Goal: Information Seeking & Learning: Learn about a topic

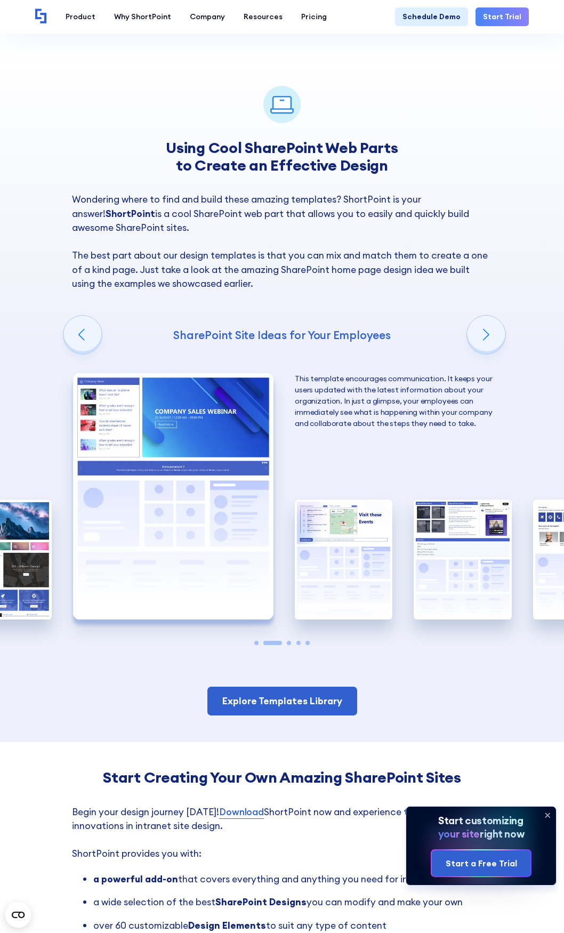
scroll to position [1333, 0]
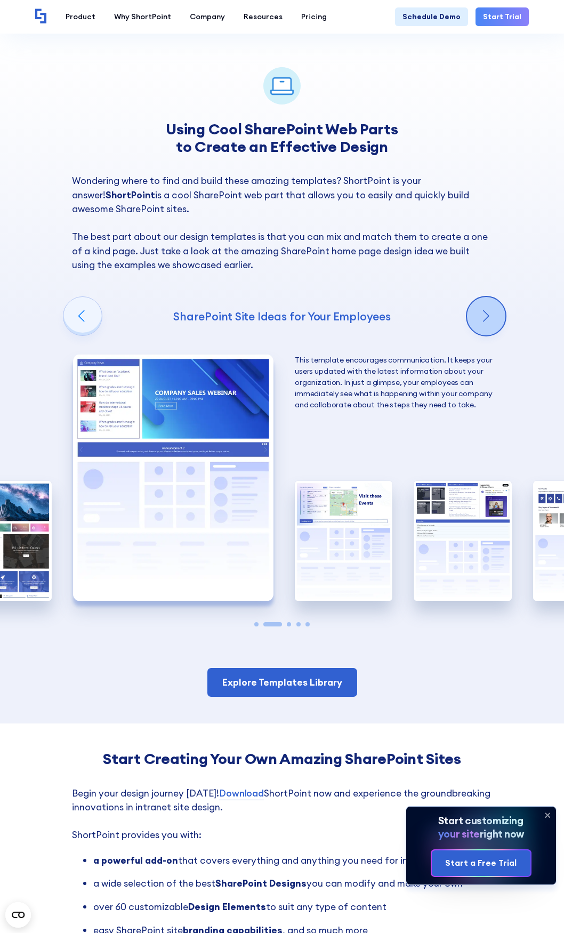
click at [497, 316] on div "Next slide" at bounding box center [486, 316] width 38 height 38
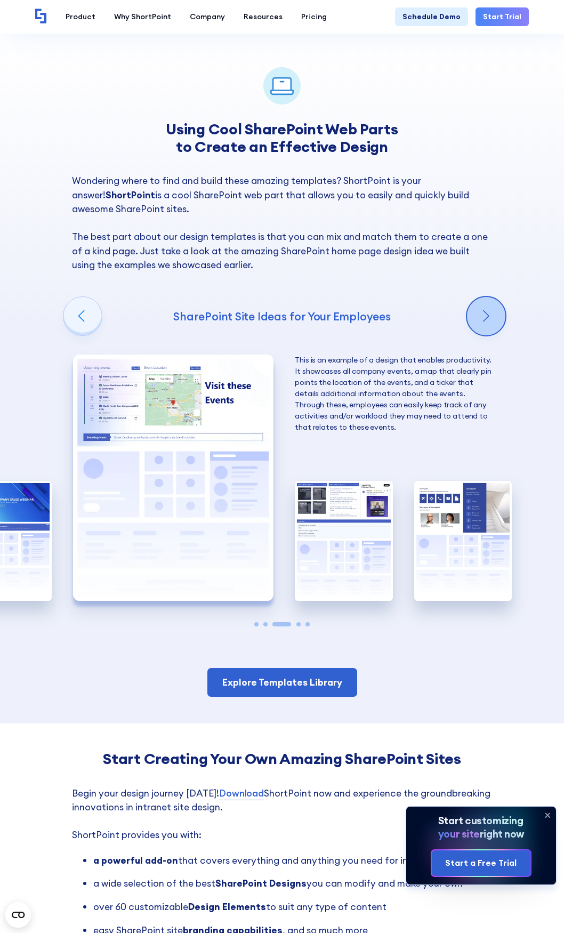
click at [497, 316] on div "Next slide" at bounding box center [486, 316] width 38 height 38
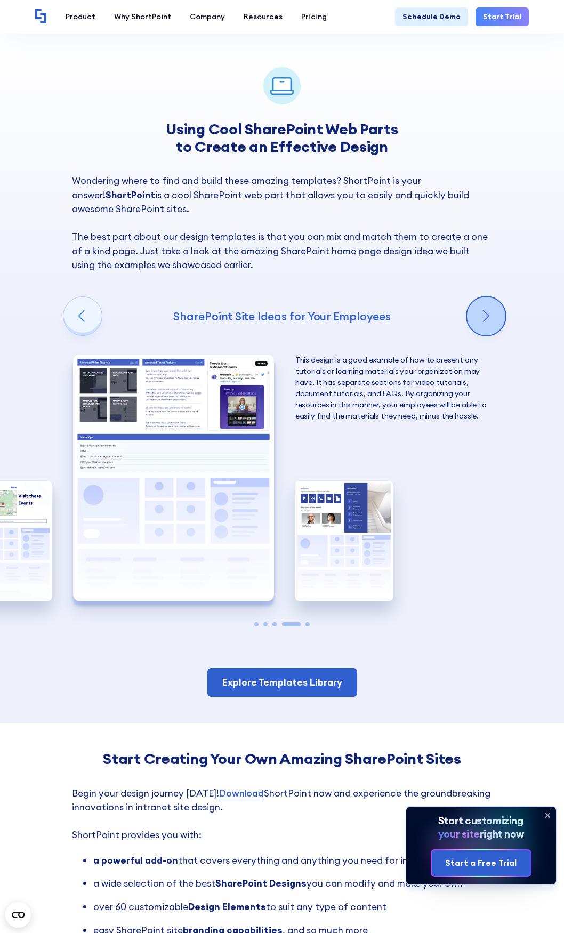
click at [497, 316] on div "Next slide" at bounding box center [486, 316] width 38 height 38
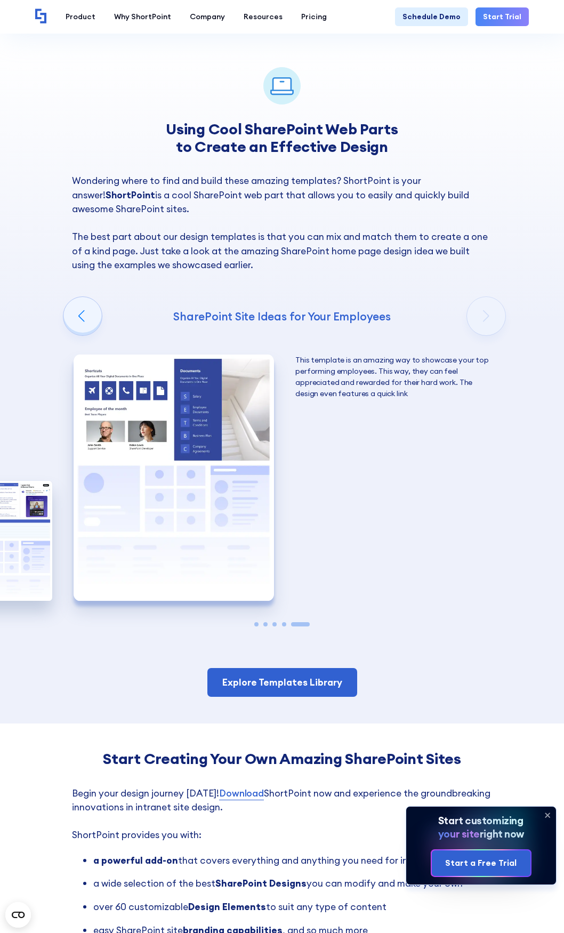
click at [497, 316] on div "Using Cool SharePoint Web Parts to Create an Effective Design Wondering where t…" at bounding box center [282, 382] width 564 height 683
click at [78, 324] on h4 "SharePoint Site Ideas for Your Employees" at bounding box center [282, 316] width 420 height 14
click at [281, 684] on link "Explore Templates Library" at bounding box center [282, 682] width 150 height 29
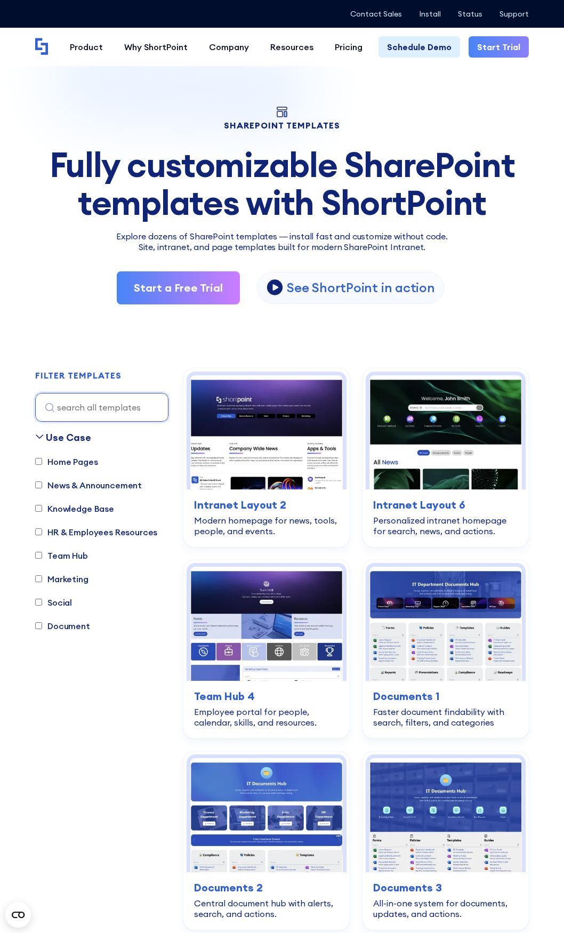
click at [39, 601] on input "Social" at bounding box center [38, 602] width 7 height 7
checkbox input "true"
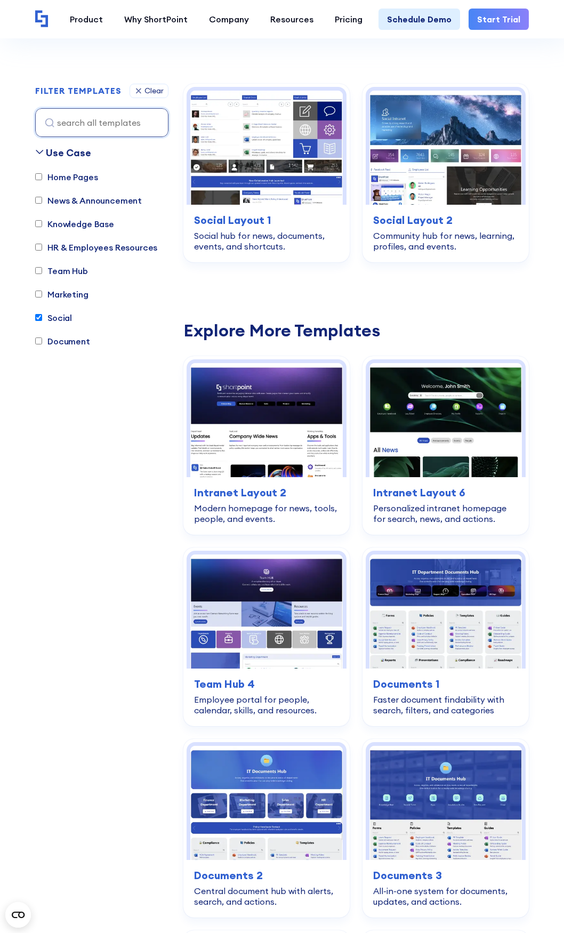
scroll to position [315, 0]
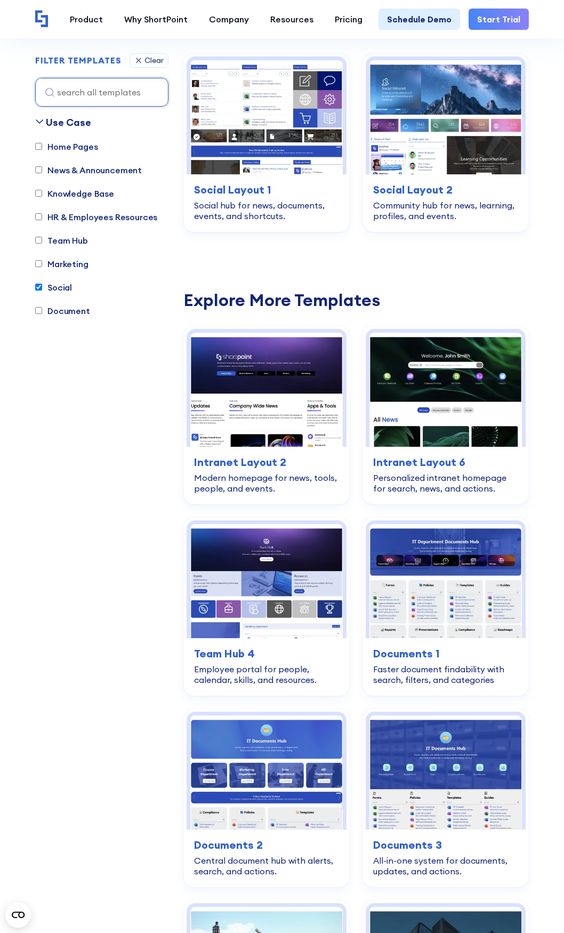
click at [39, 218] on input "HR & Employees Resources" at bounding box center [38, 217] width 7 height 7
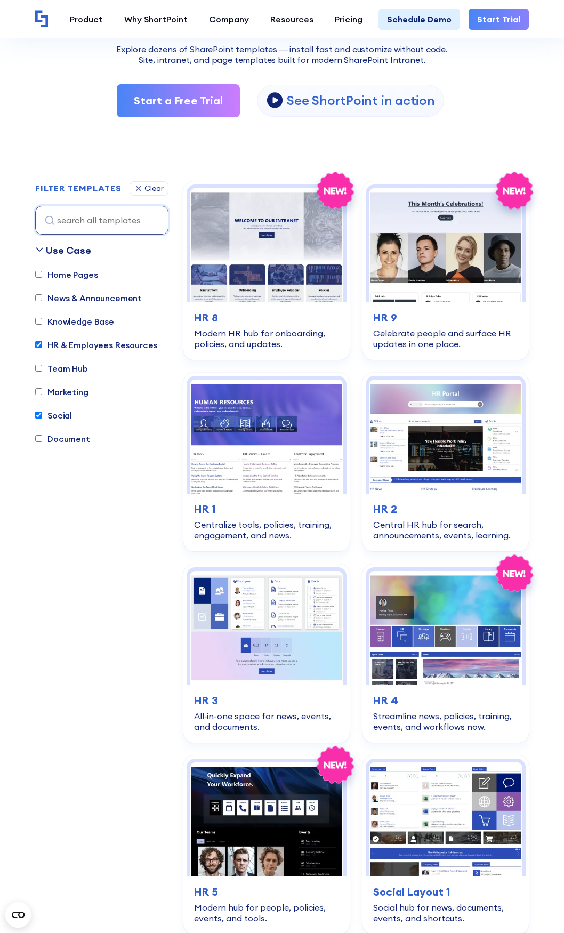
scroll to position [155, 0]
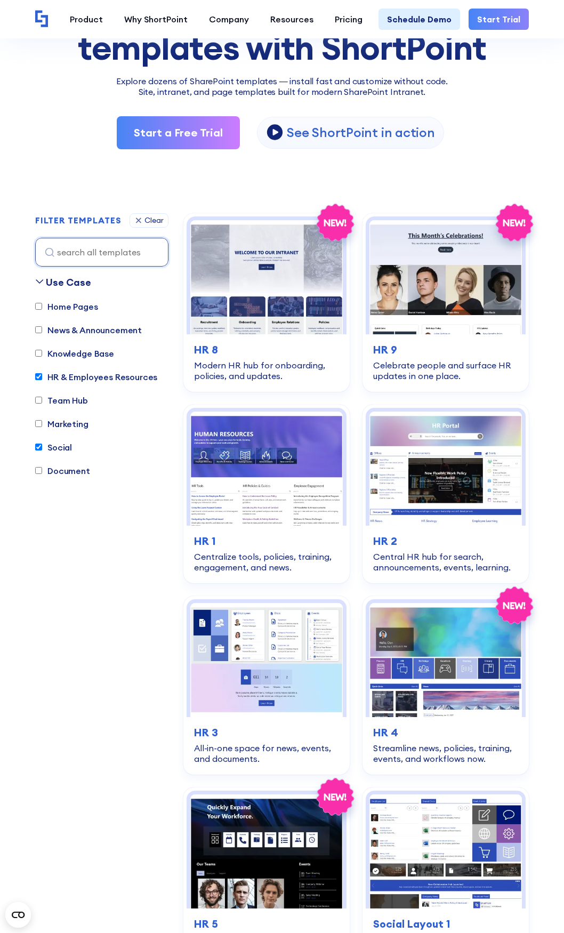
click at [40, 376] on input "HR & Employees Resources" at bounding box center [38, 376] width 7 height 7
checkbox input "false"
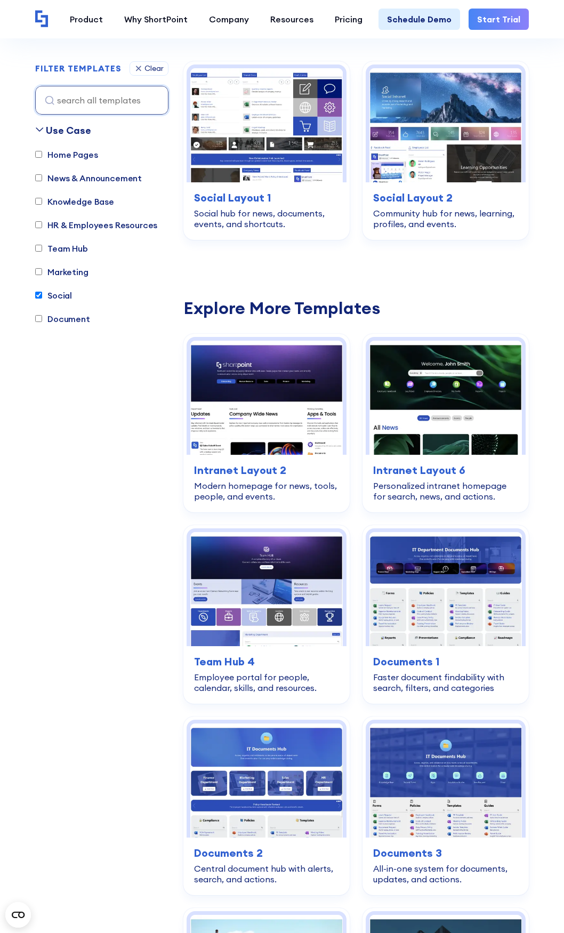
scroll to position [315, 0]
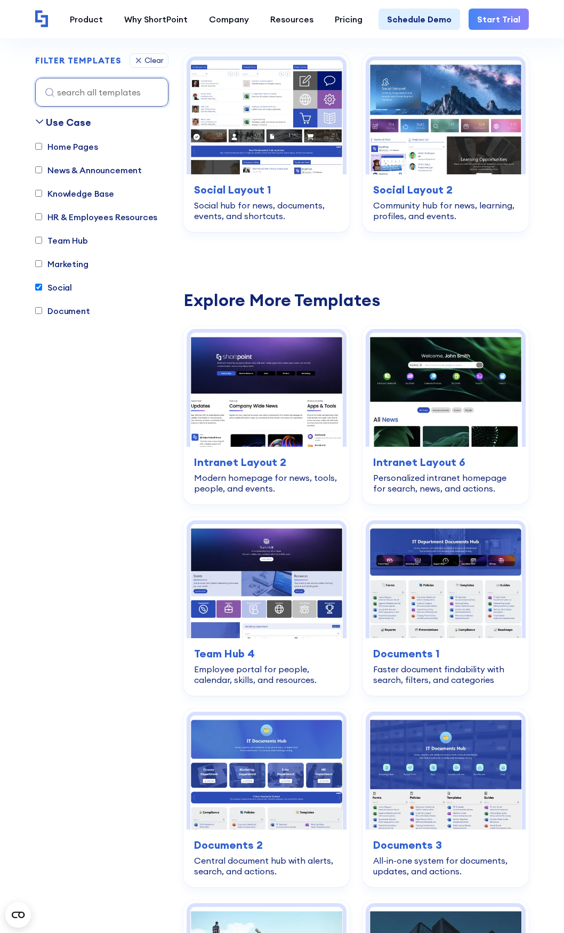
click at [38, 287] on input "Social" at bounding box center [38, 287] width 7 height 7
checkbox input "false"
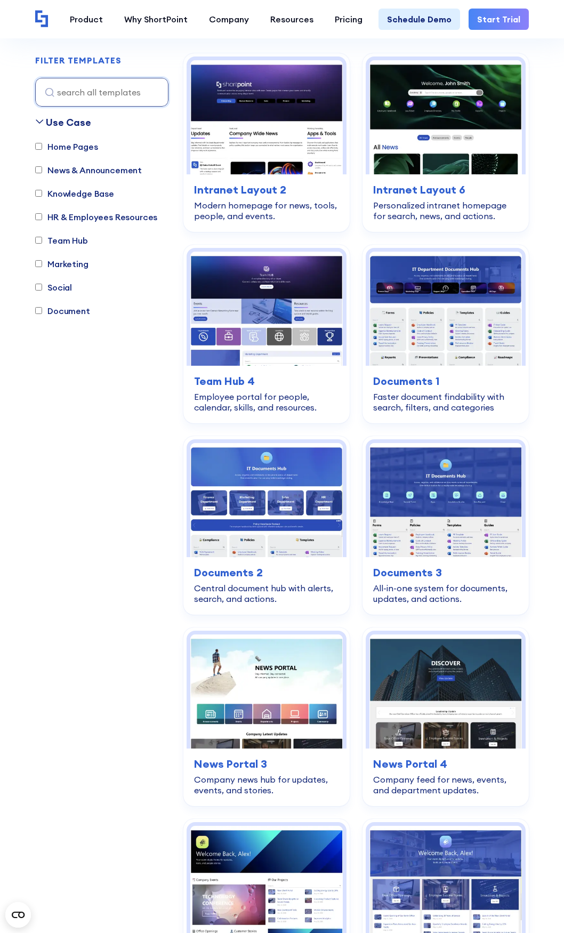
click at [38, 170] on input "News & Announcement" at bounding box center [38, 170] width 7 height 7
checkbox input "true"
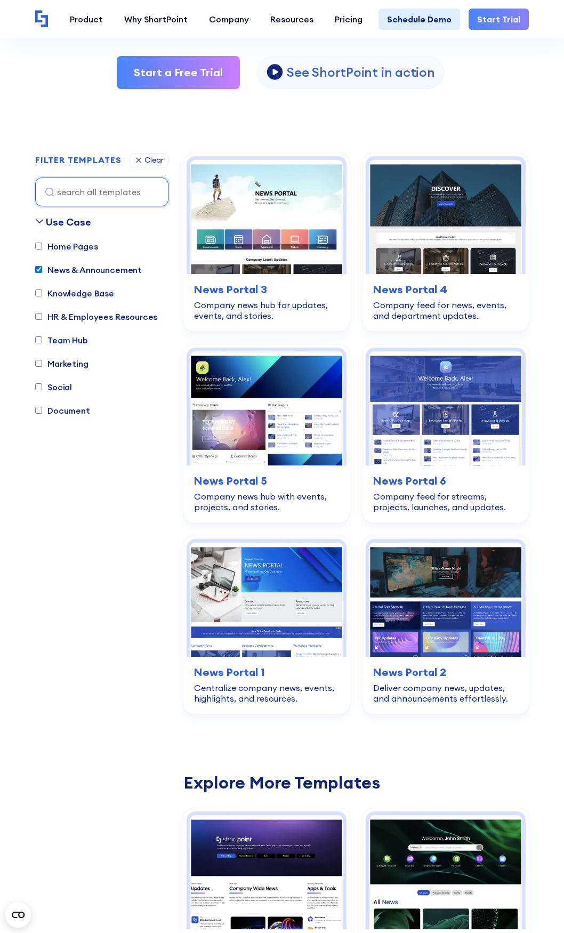
scroll to position [209, 0]
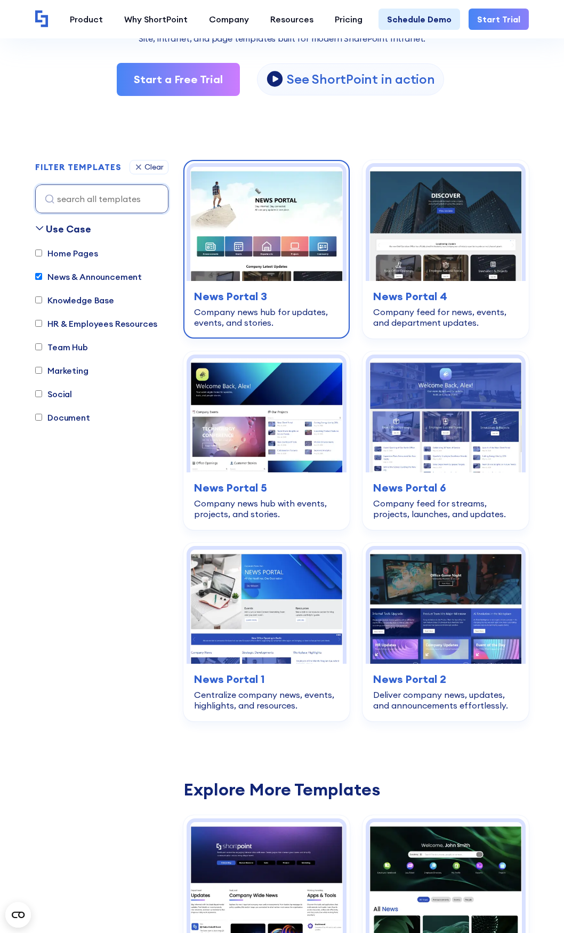
click at [236, 297] on h3 "News Portal 3" at bounding box center [266, 297] width 145 height 16
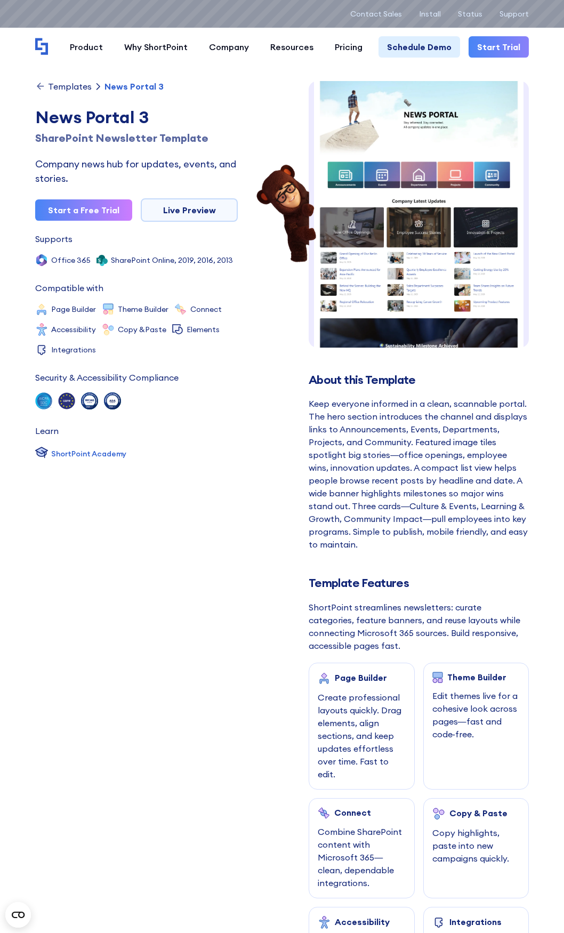
scroll to position [6, 0]
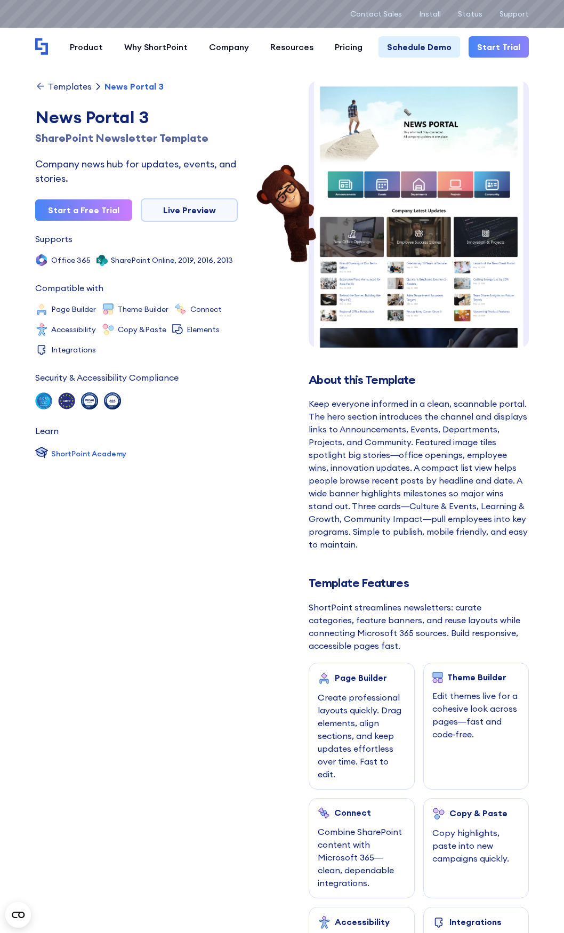
click at [407, 297] on img at bounding box center [419, 285] width 220 height 421
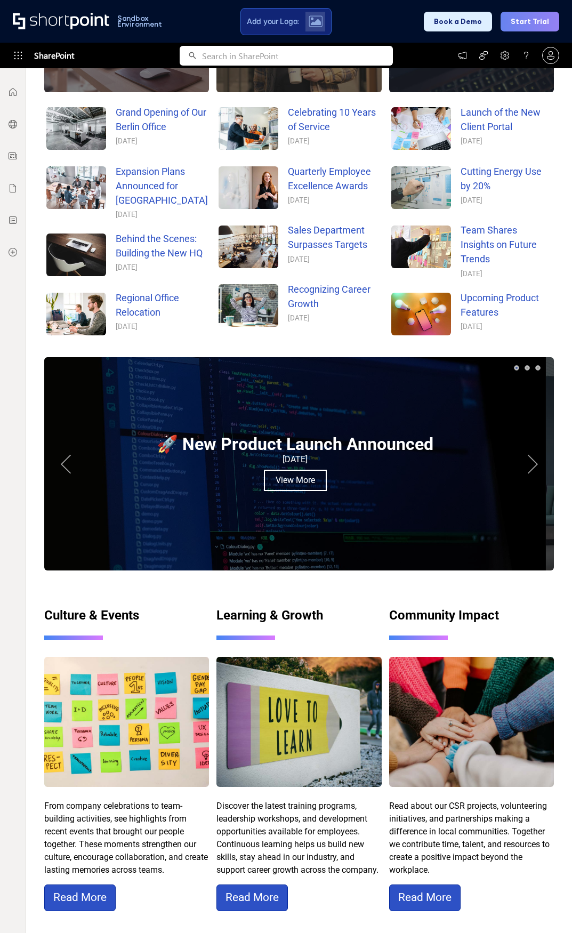
scroll to position [654, 0]
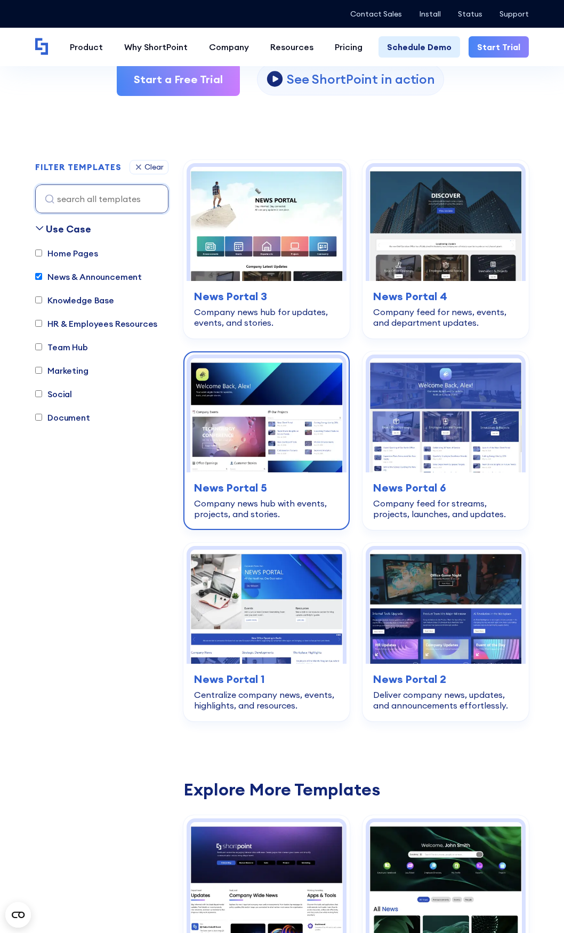
click at [257, 388] on img at bounding box center [266, 415] width 153 height 114
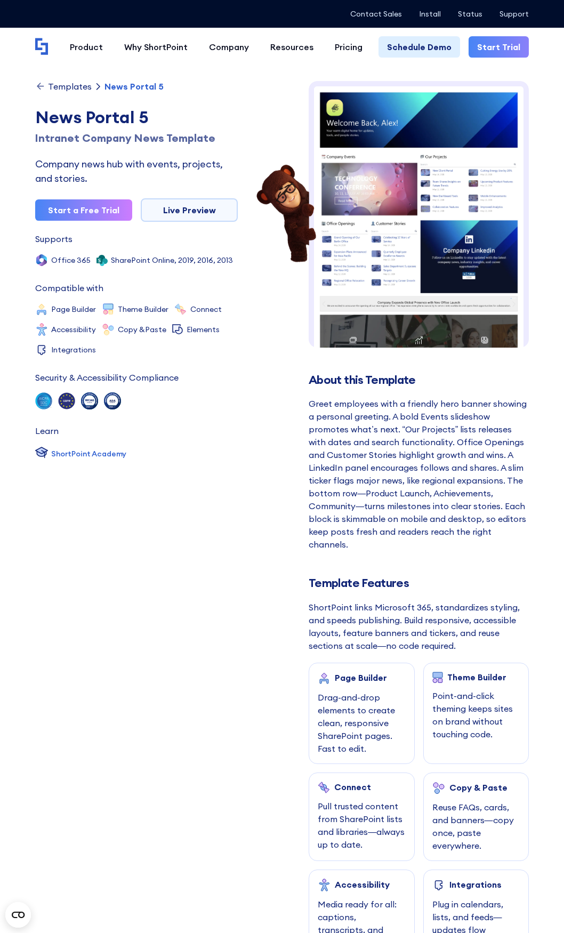
click at [400, 253] on img at bounding box center [419, 243] width 220 height 325
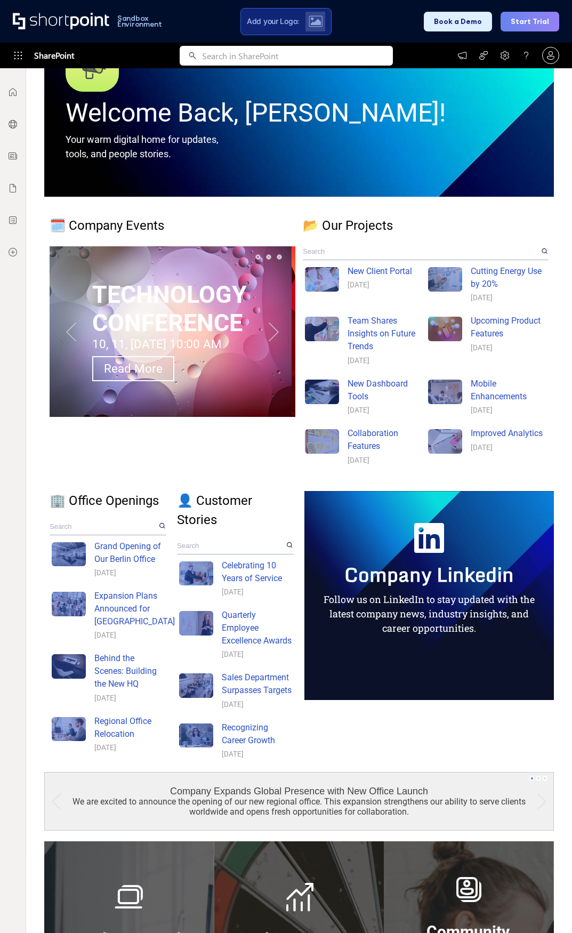
scroll to position [118, 0]
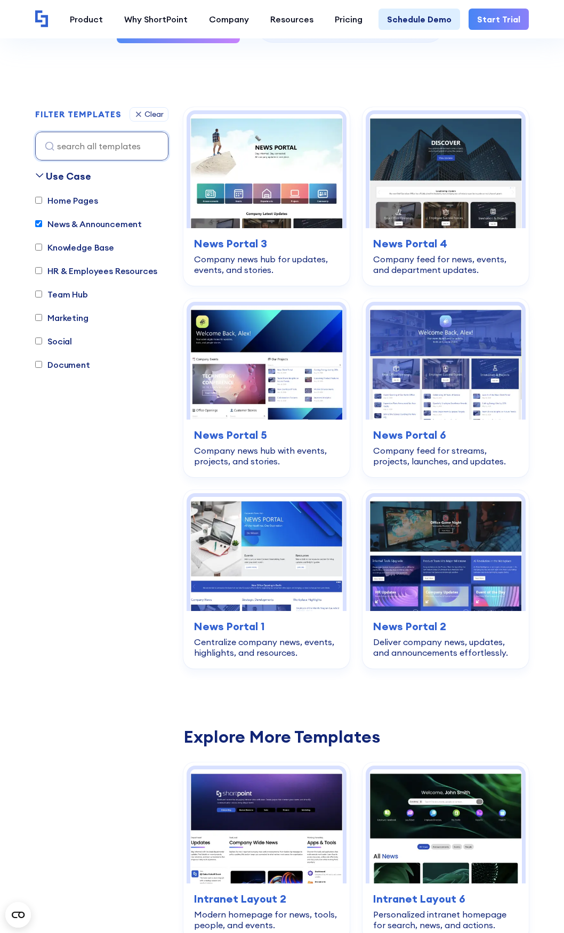
scroll to position [262, 0]
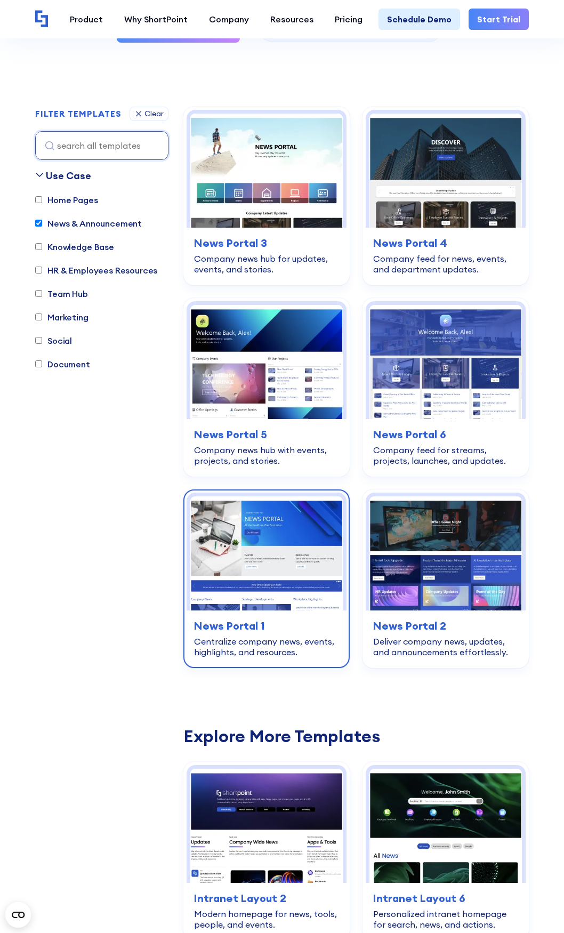
click at [284, 522] on img at bounding box center [266, 554] width 153 height 114
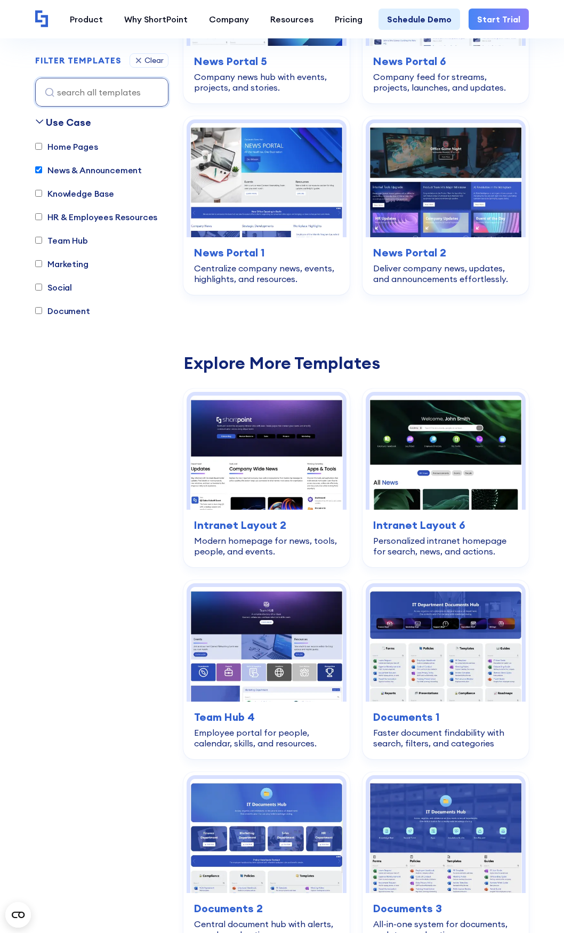
scroll to position [689, 0]
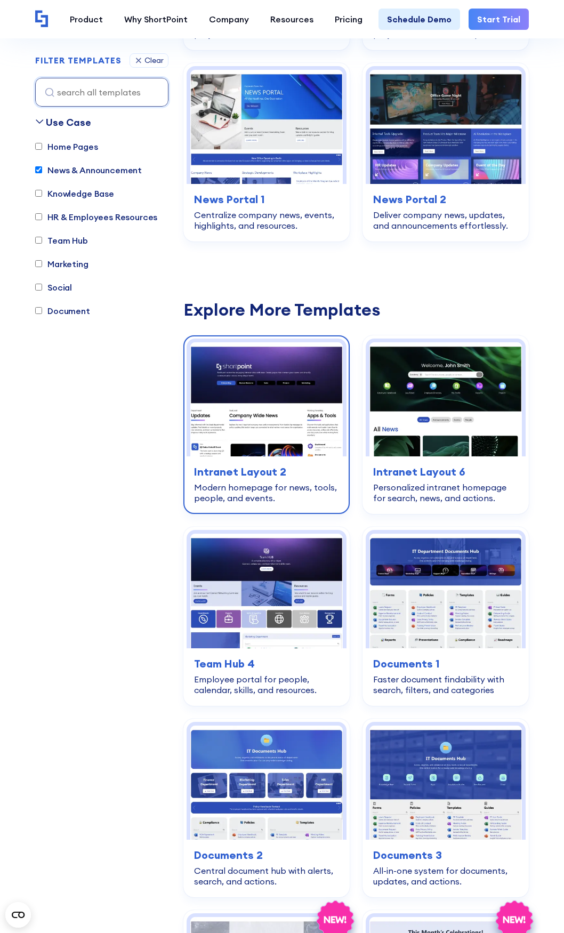
click at [258, 382] on img at bounding box center [266, 399] width 153 height 114
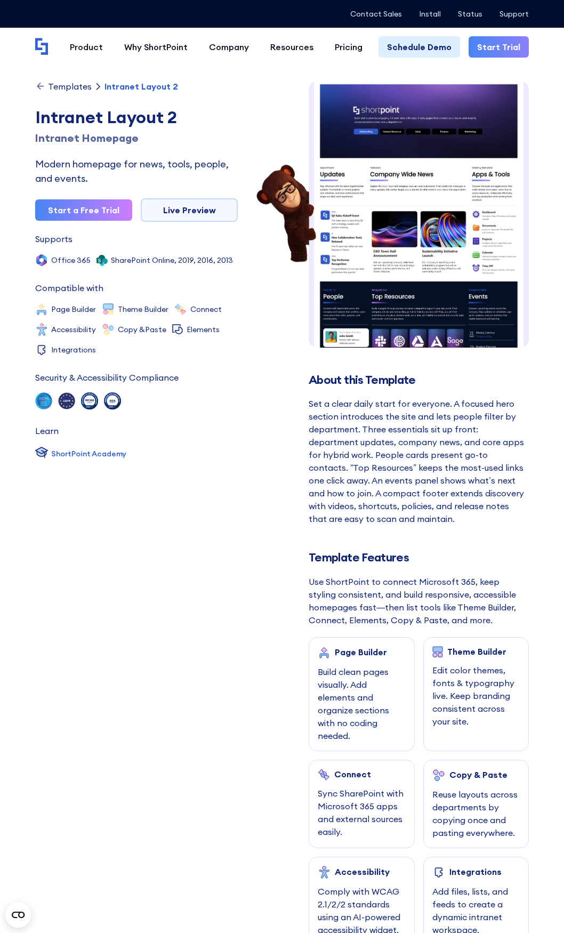
scroll to position [16, 0]
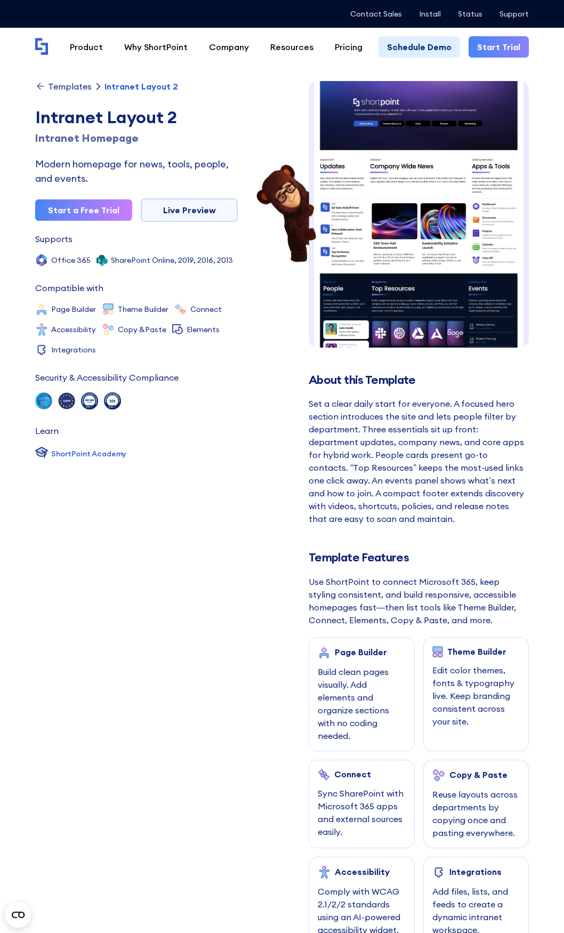
click at [423, 237] on img at bounding box center [419, 277] width 220 height 425
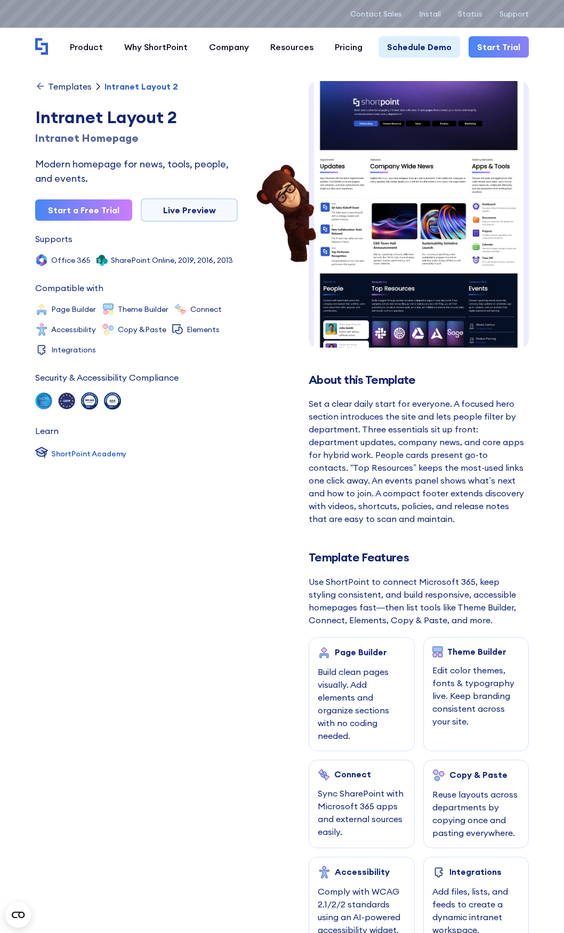
scroll to position [0, 0]
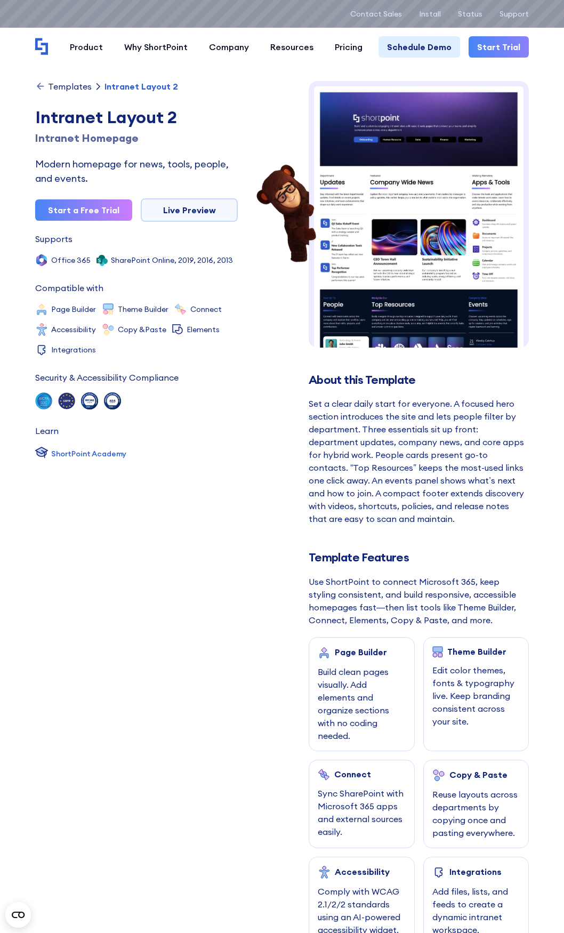
drag, startPoint x: 134, startPoint y: 566, endPoint x: 145, endPoint y: 341, distance: 225.3
click at [134, 566] on div "Templates Intranet Layout 2 Intranet Layout 2 Intranet Homepage Modern homepage…" at bounding box center [136, 515] width 203 height 869
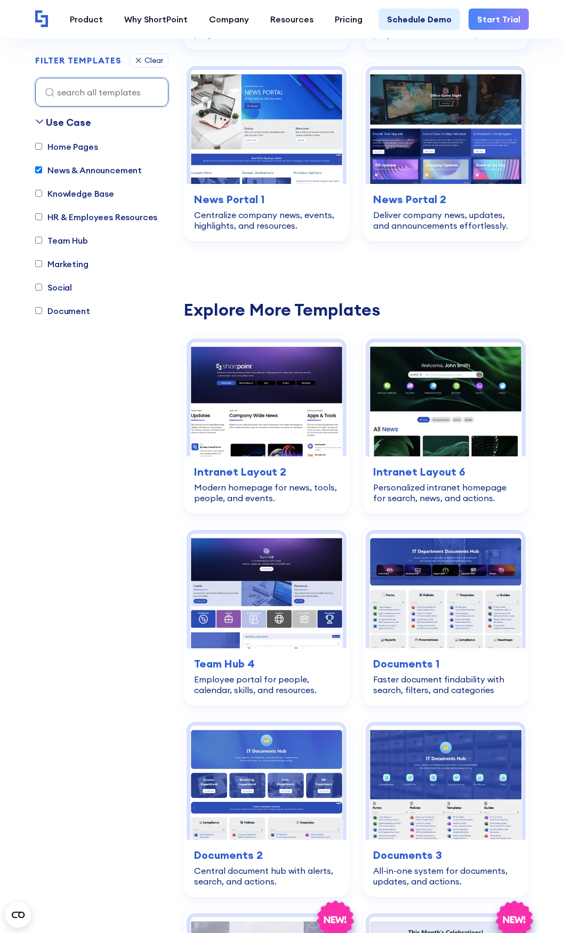
click at [38, 172] on input "News & Announcement" at bounding box center [38, 170] width 7 height 7
checkbox input "false"
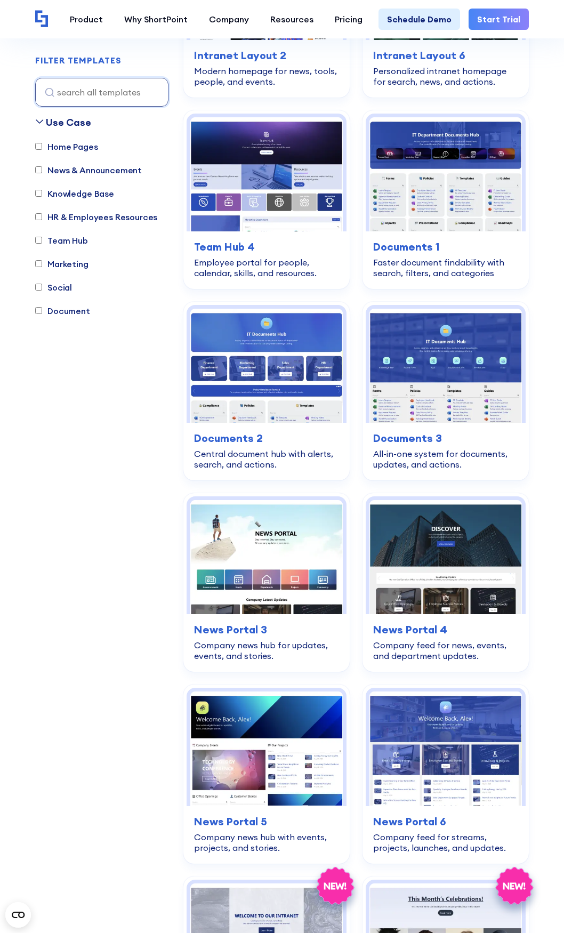
scroll to position [315, 0]
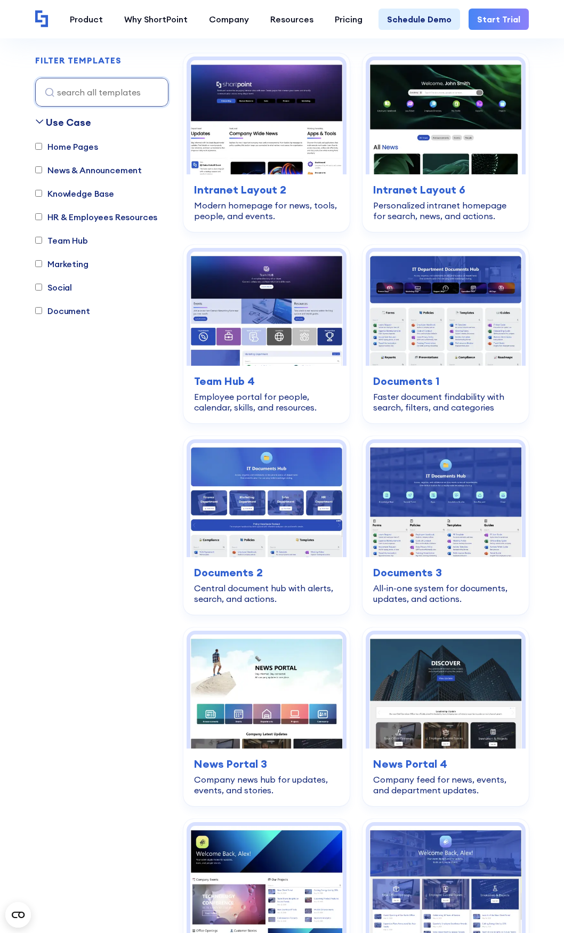
click at [36, 217] on input "HR & Employees Resources" at bounding box center [38, 217] width 7 height 7
checkbox input "true"
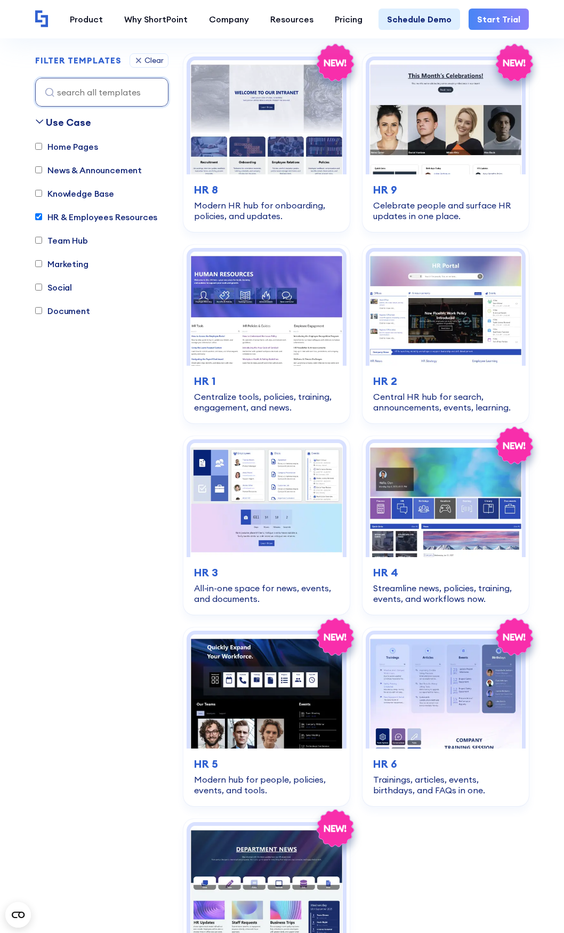
click at [39, 245] on label "Team Hub" at bounding box center [61, 240] width 53 height 13
click at [39, 244] on input "Team Hub" at bounding box center [38, 240] width 7 height 7
checkbox input "true"
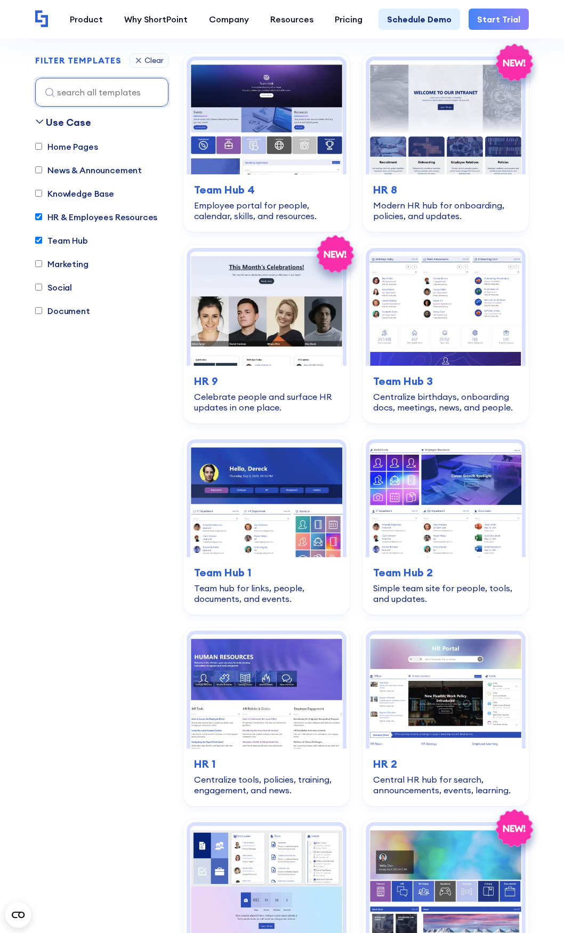
click at [41, 216] on input "HR & Employees Resources" at bounding box center [38, 217] width 7 height 7
checkbox input "false"
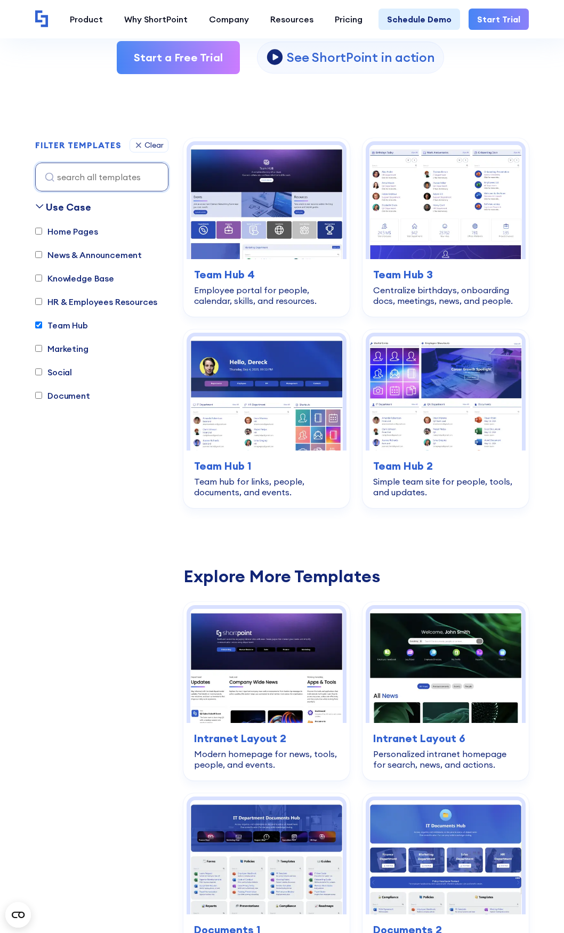
scroll to position [209, 0]
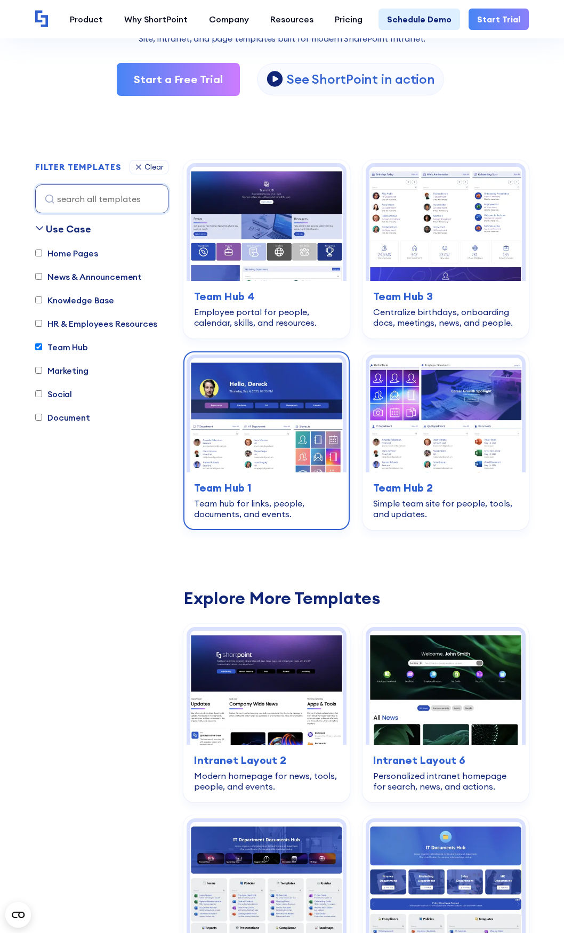
click at [264, 391] on img at bounding box center [266, 415] width 153 height 114
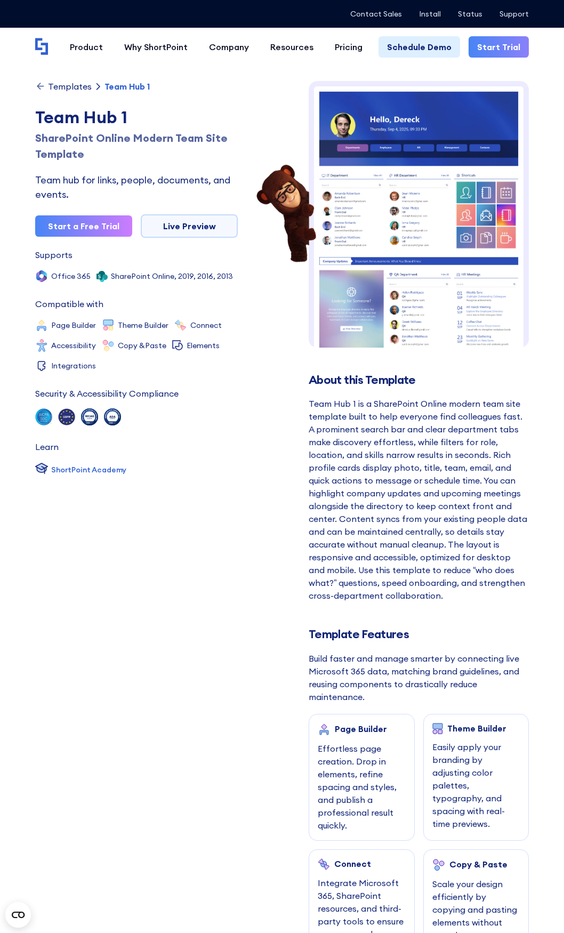
click at [409, 321] on img at bounding box center [419, 256] width 220 height 351
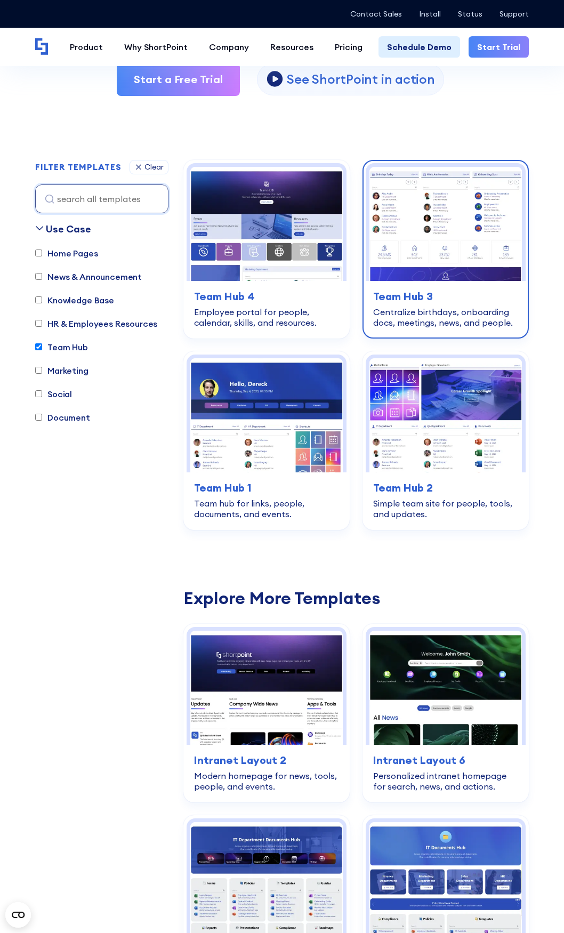
click at [447, 215] on img at bounding box center [446, 224] width 153 height 114
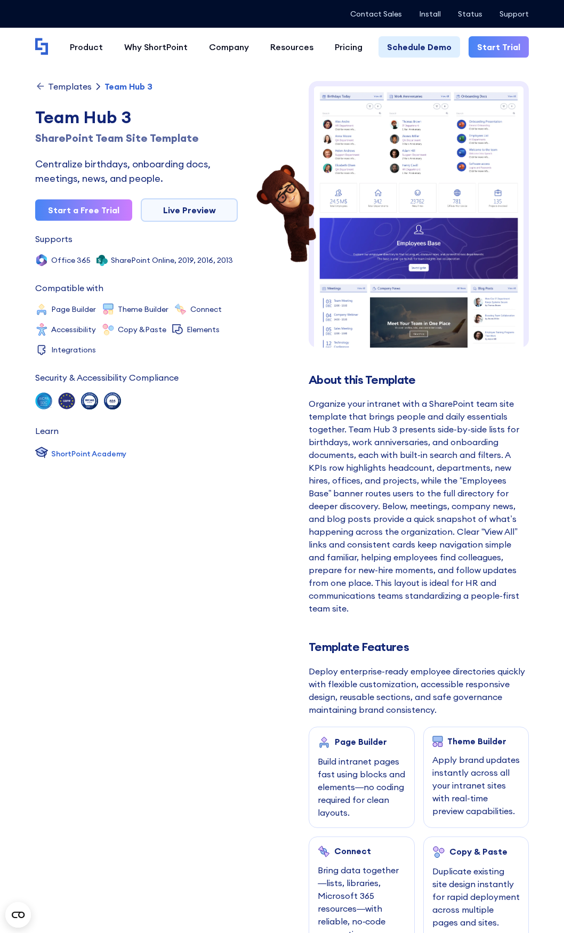
click at [461, 310] on img at bounding box center [419, 226] width 220 height 290
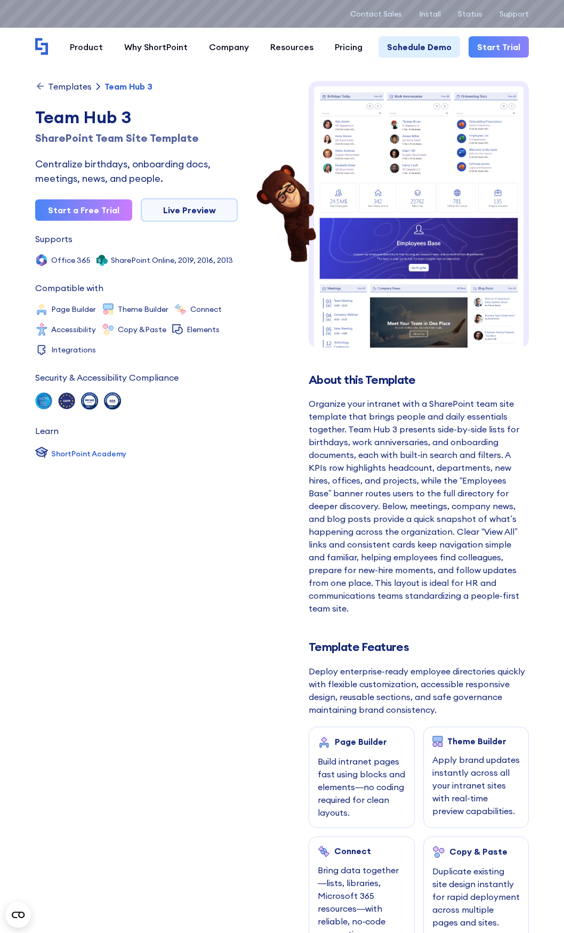
drag, startPoint x: 108, startPoint y: 654, endPoint x: 134, endPoint y: 519, distance: 137.6
click at [108, 652] on div "Templates Team Hub 3 Team Hub 3 SharePoint Team Site Template Centralize birthd…" at bounding box center [136, 515] width 203 height 869
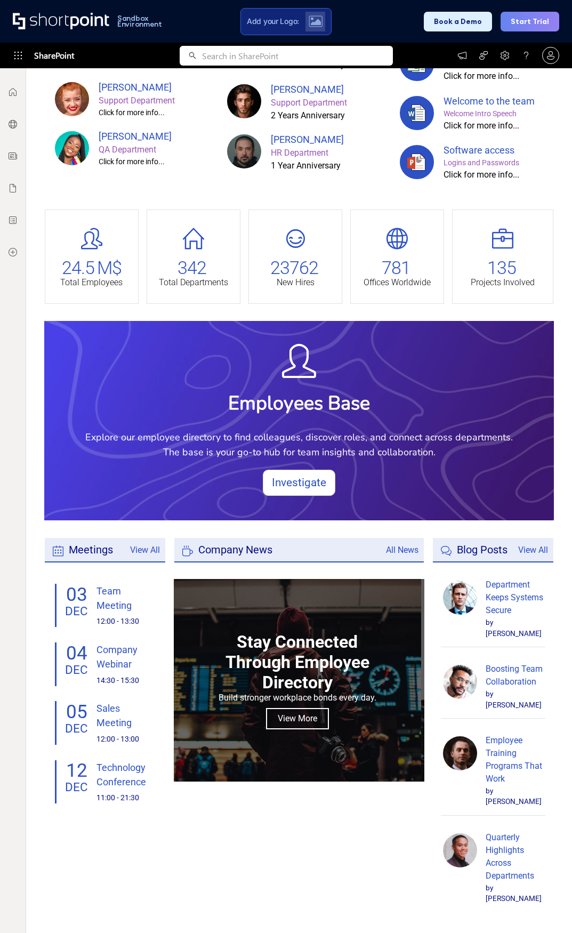
scroll to position [295, 0]
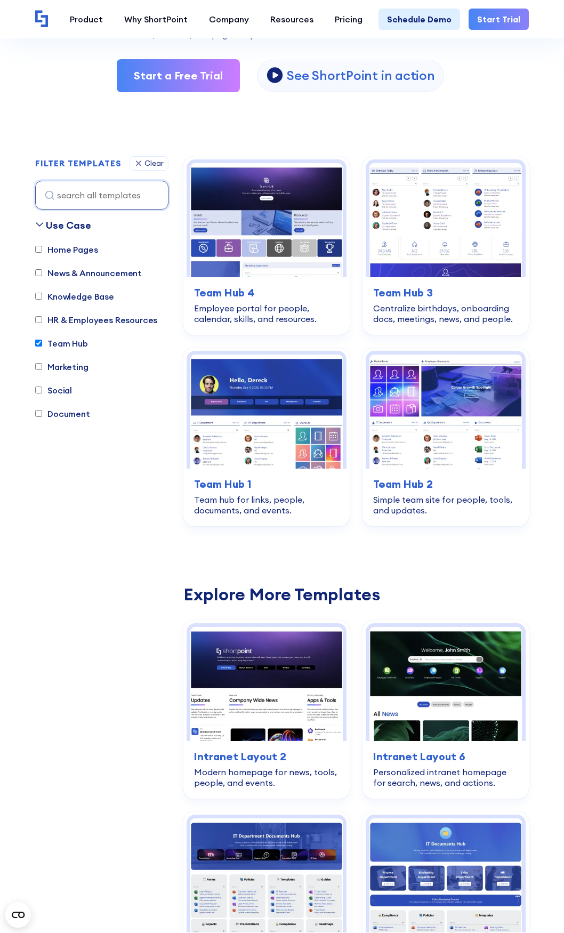
scroll to position [49, 0]
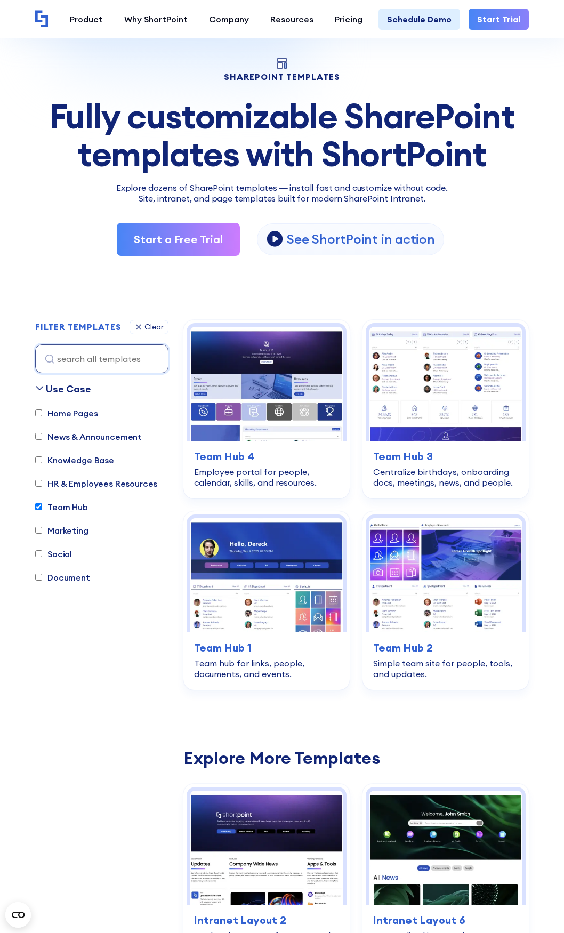
click at [36, 482] on input "HR & Employees Resources" at bounding box center [38, 483] width 7 height 7
checkbox input "true"
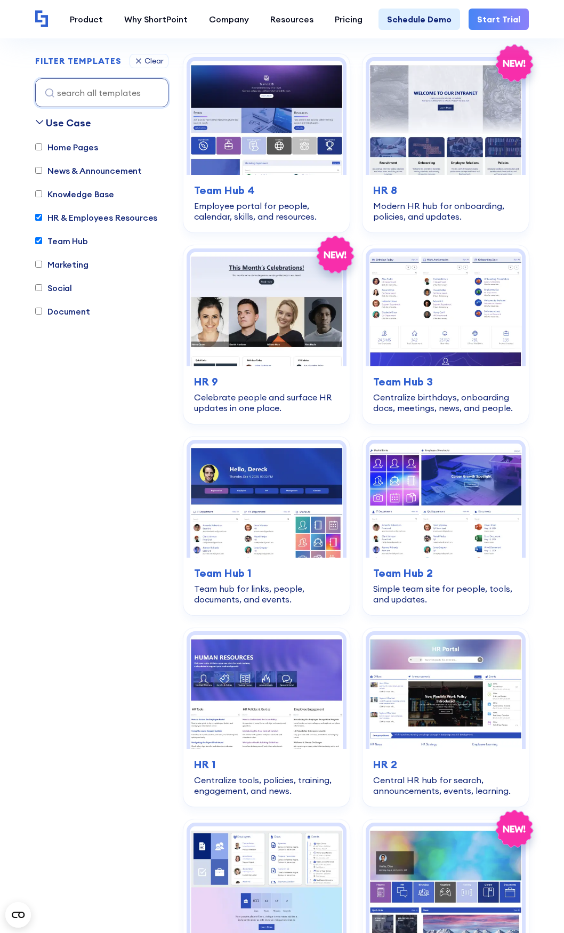
scroll to position [315, 0]
click at [39, 240] on input "Team Hub" at bounding box center [38, 240] width 7 height 7
checkbox input "false"
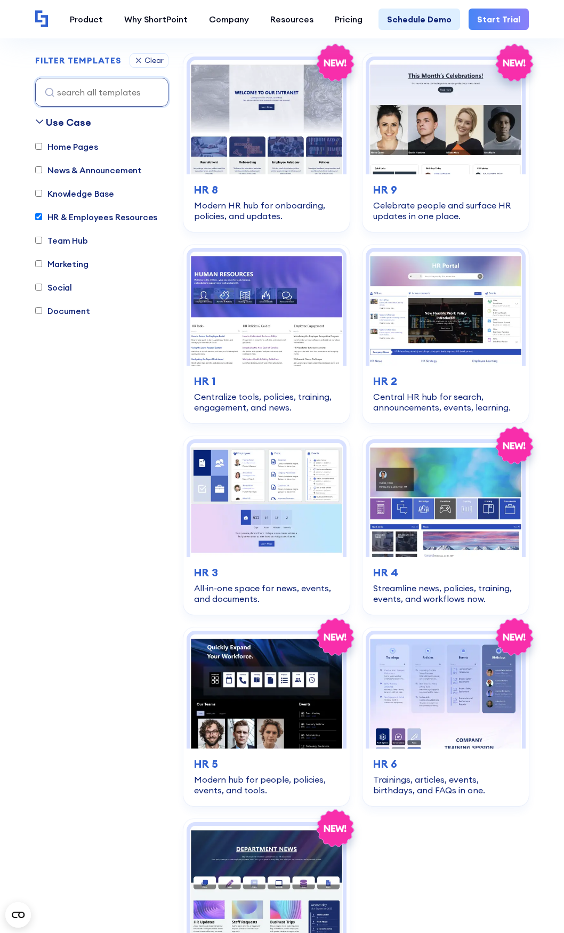
click at [93, 478] on div "Use Case Home Pages News & Announcement Knowledge Base HR & Employees Resources…" at bounding box center [101, 501] width 133 height 773
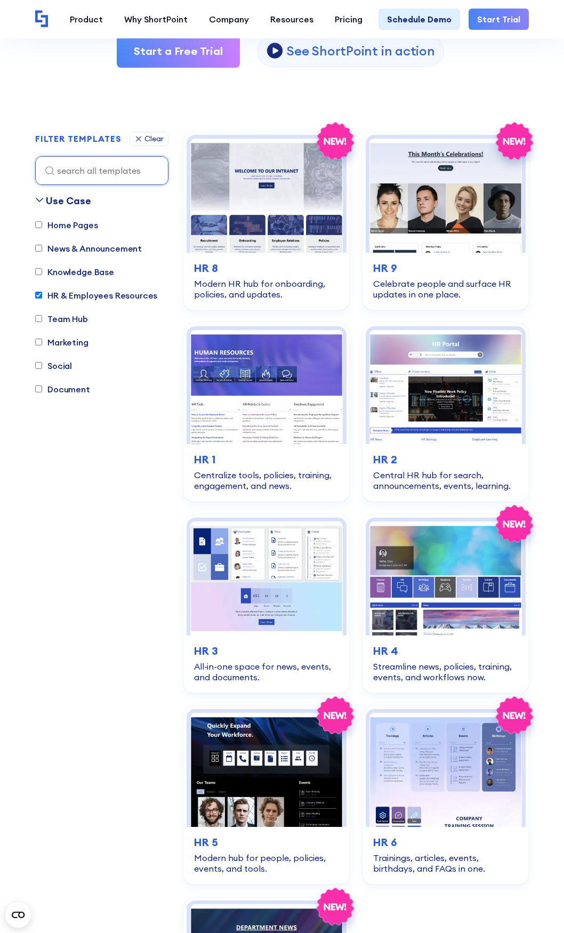
scroll to position [209, 0]
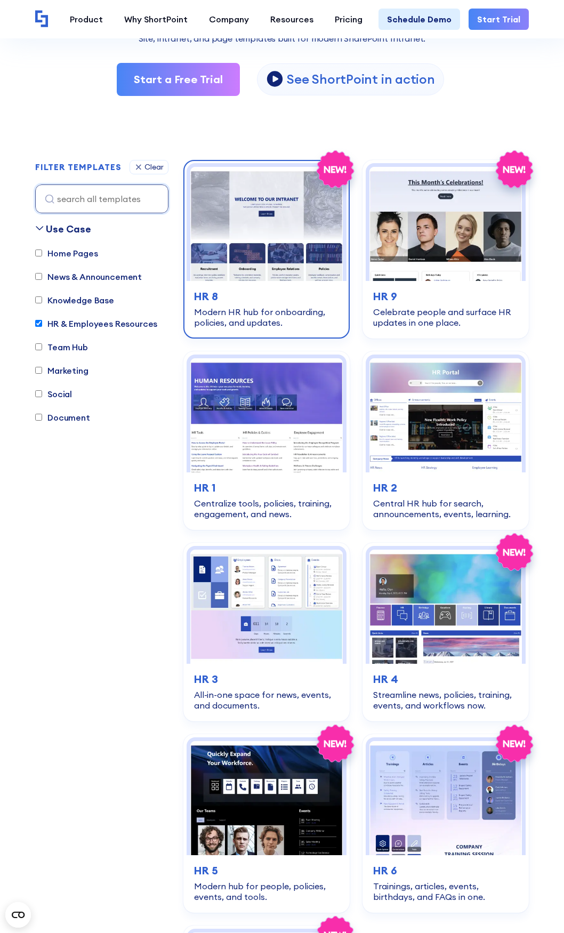
click at [283, 199] on img at bounding box center [266, 224] width 153 height 114
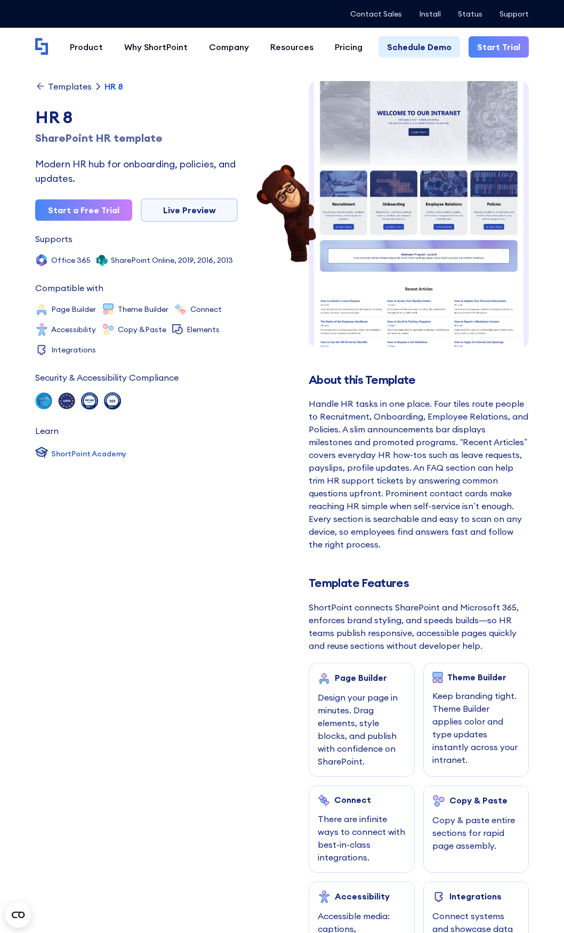
scroll to position [8, 0]
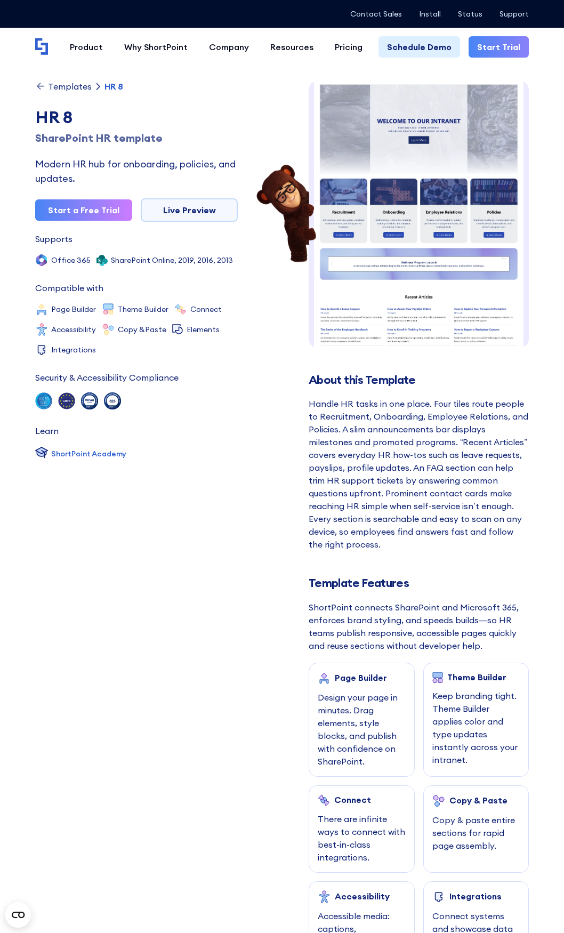
click at [397, 287] on img at bounding box center [419, 278] width 220 height 410
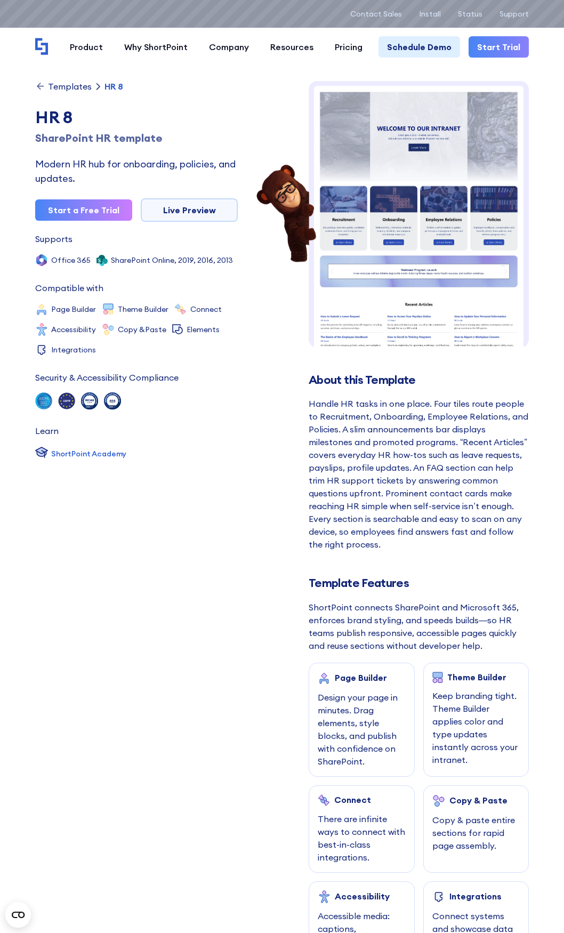
scroll to position [0, 0]
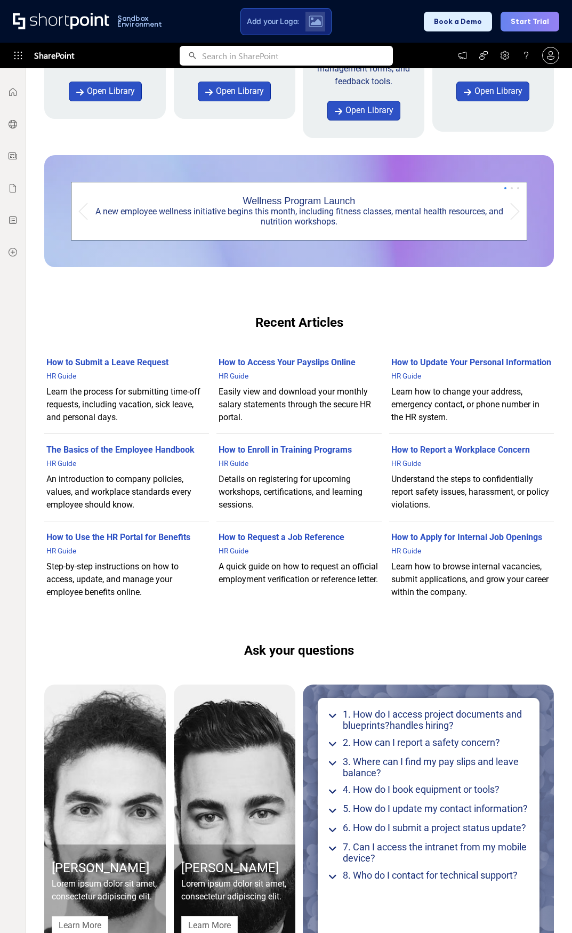
scroll to position [640, 0]
click at [215, 614] on div "How to Submit a Leave Request HR Guide Learn the process for submitting time-of…" at bounding box center [299, 477] width 510 height 274
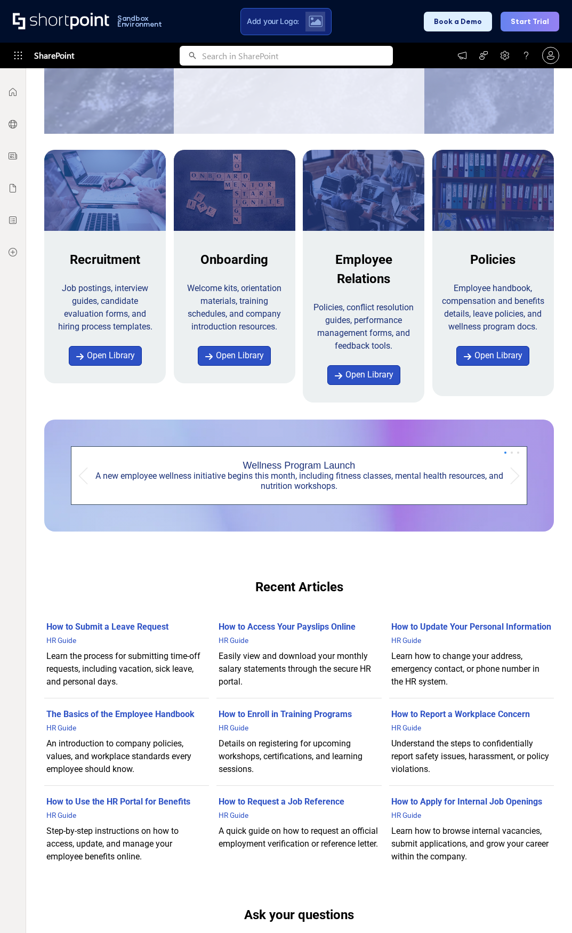
scroll to position [373, 0]
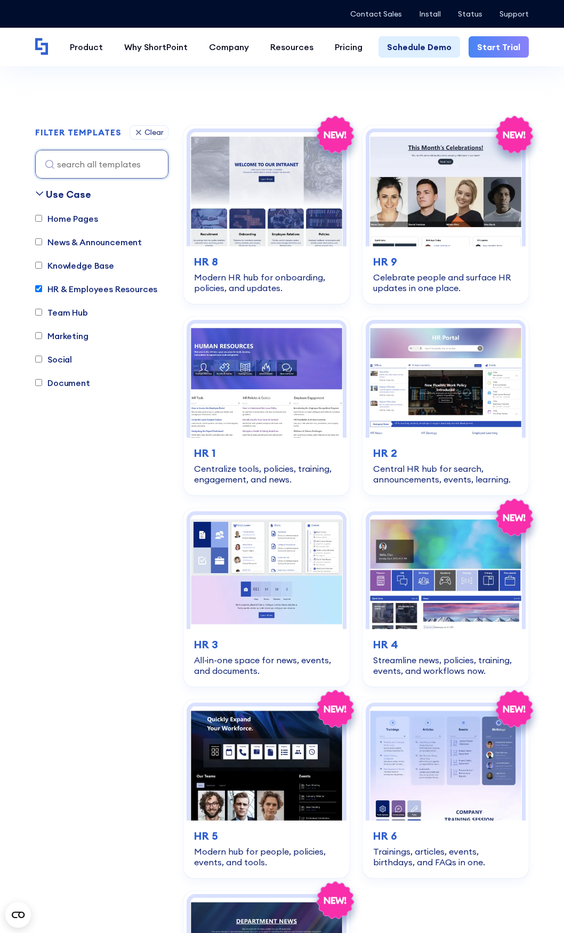
scroll to position [262, 0]
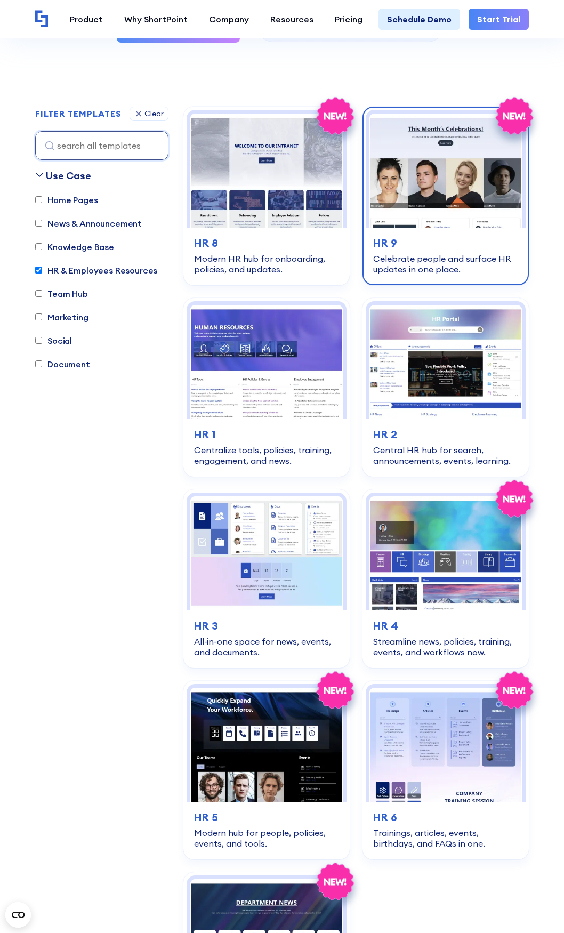
click at [486, 186] on img at bounding box center [446, 171] width 153 height 114
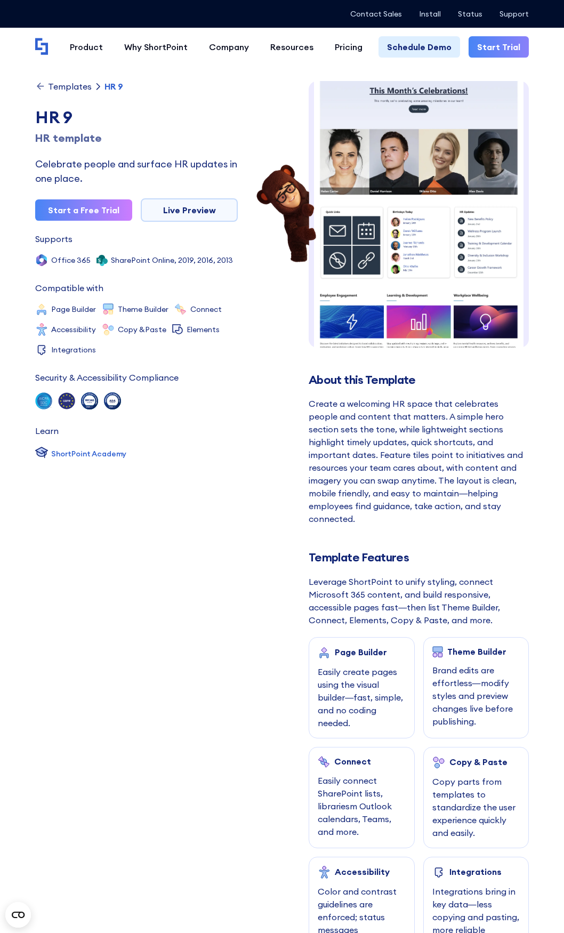
scroll to position [1, 0]
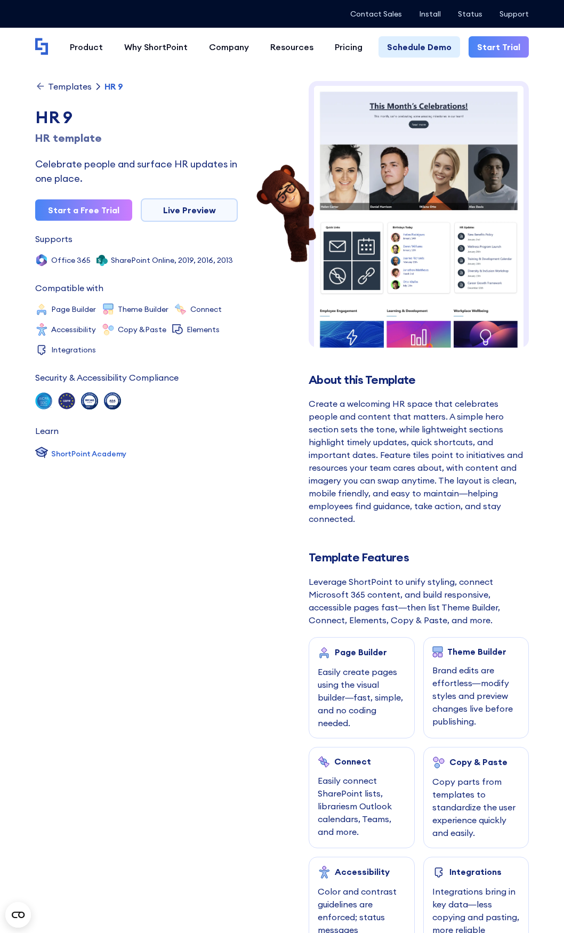
click at [451, 287] on img at bounding box center [419, 283] width 220 height 404
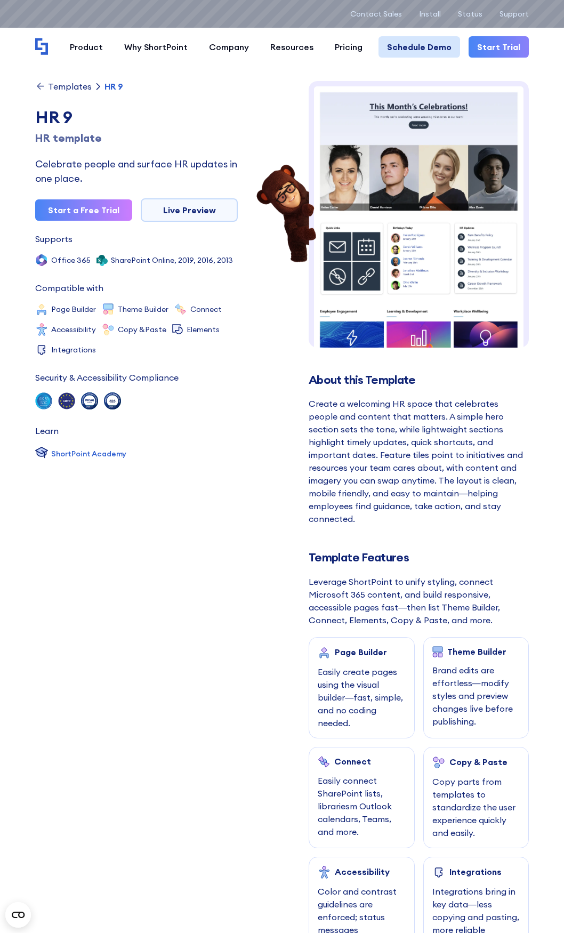
scroll to position [0, 0]
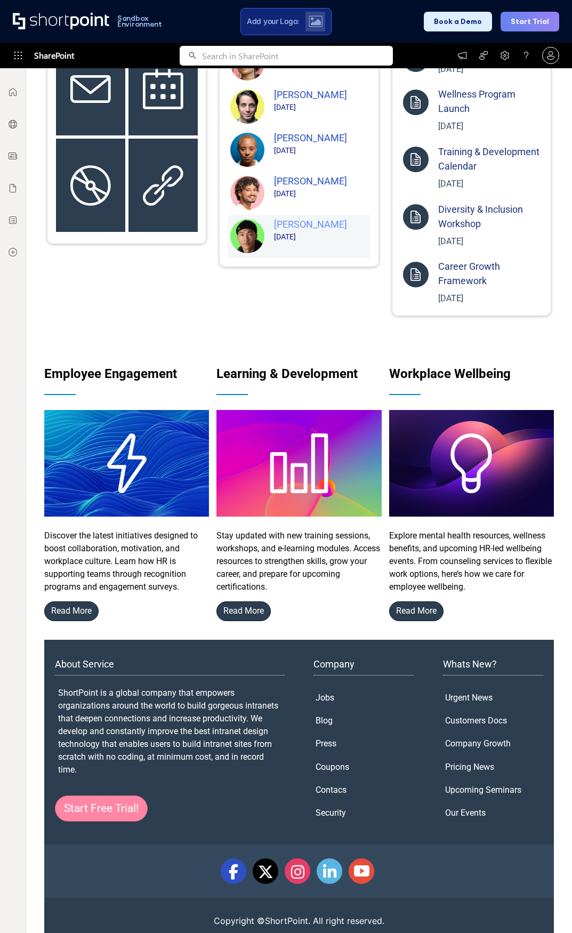
scroll to position [624, 0]
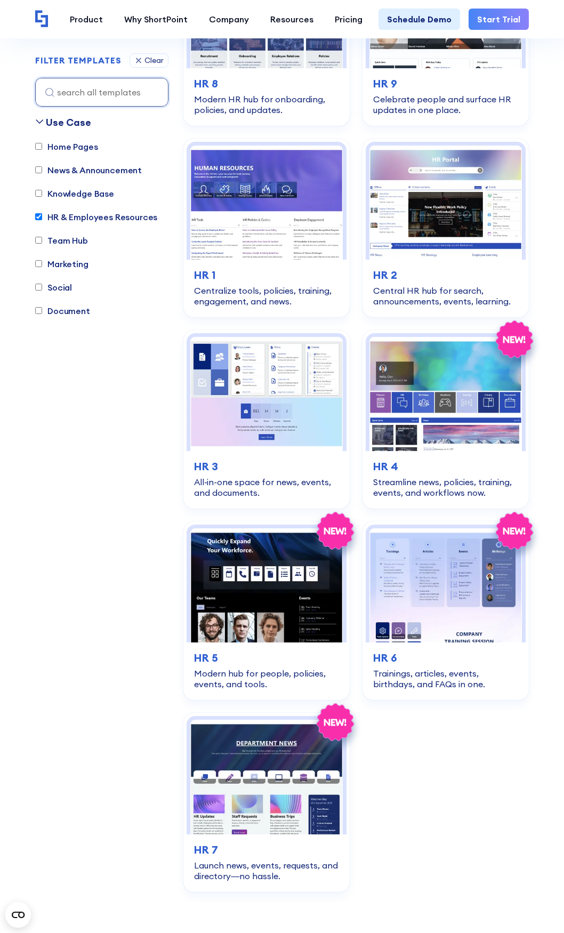
scroll to position [422, 0]
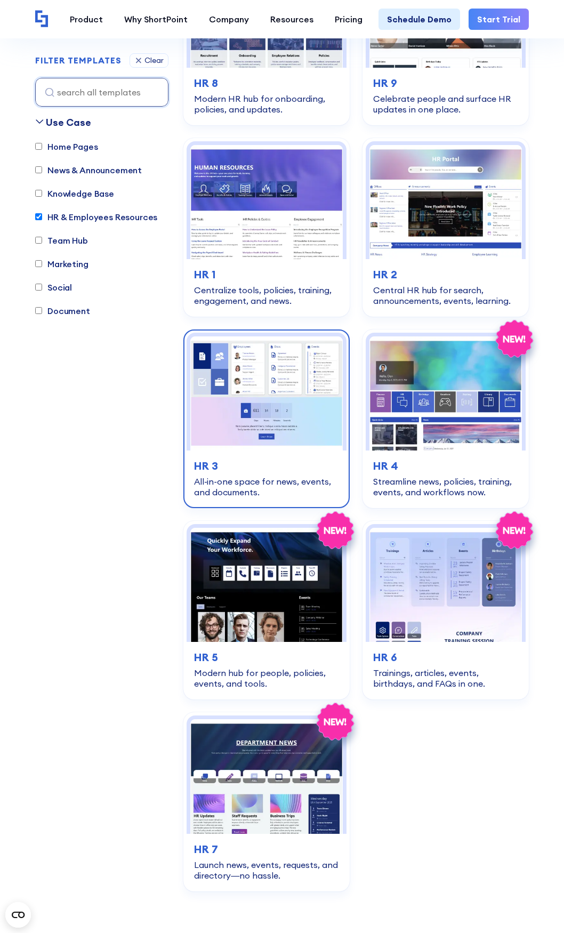
click at [271, 481] on div "All‑in‑one space for news, events, and documents." at bounding box center [266, 486] width 145 height 21
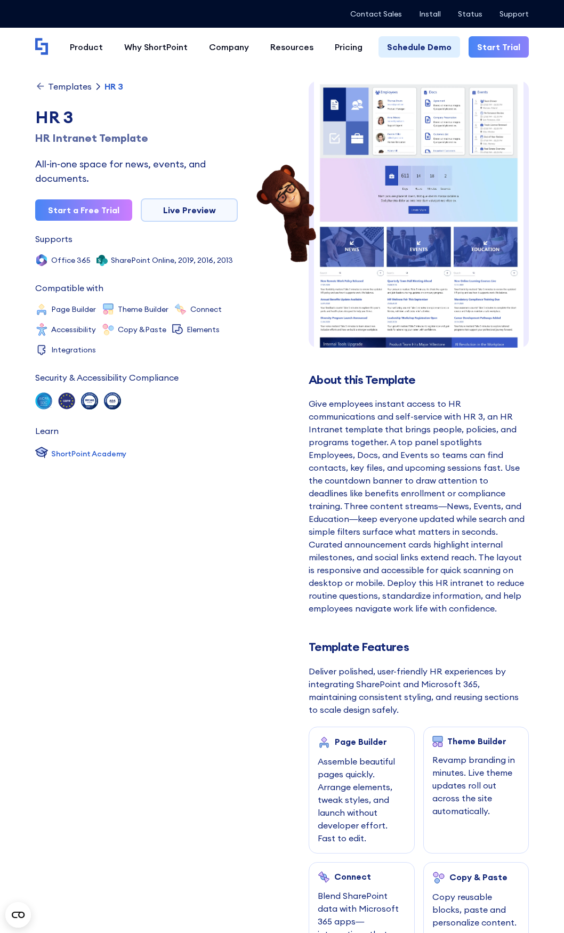
scroll to position [1, 0]
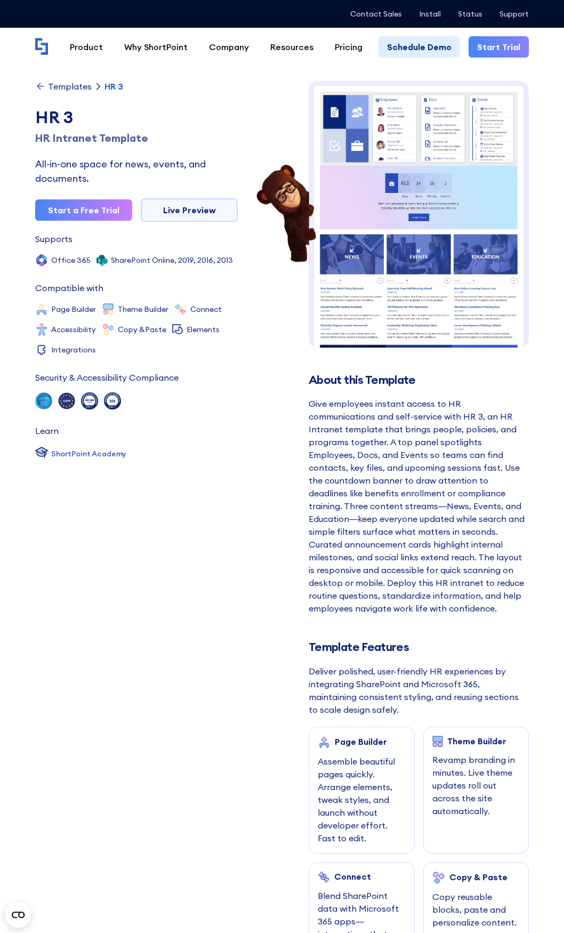
click at [495, 207] on img at bounding box center [419, 244] width 220 height 327
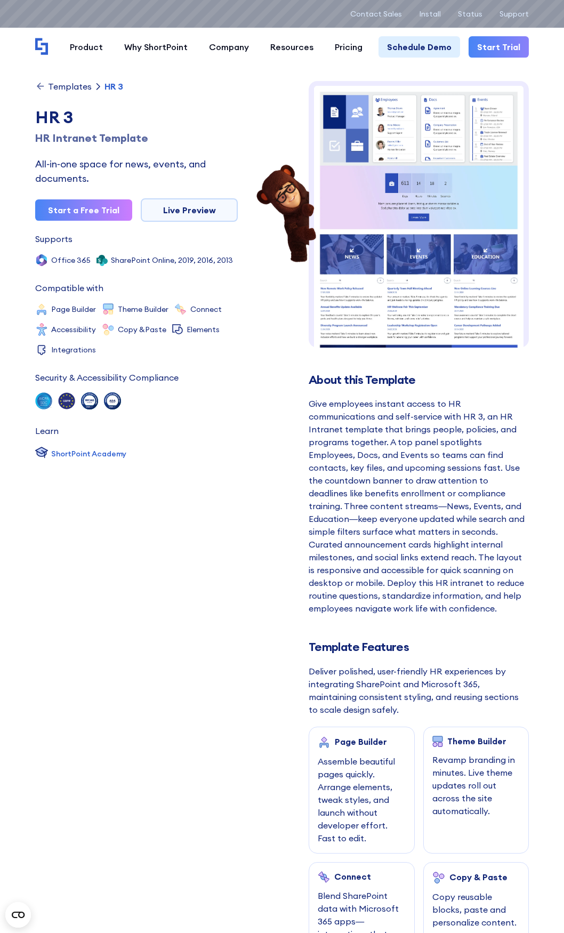
scroll to position [0, 0]
drag, startPoint x: 111, startPoint y: 669, endPoint x: 143, endPoint y: 602, distance: 74.7
click at [111, 669] on div "Templates HR 3 HR 3 HR Intranet Template All‑in‑one space for news, events, and…" at bounding box center [136, 515] width 203 height 869
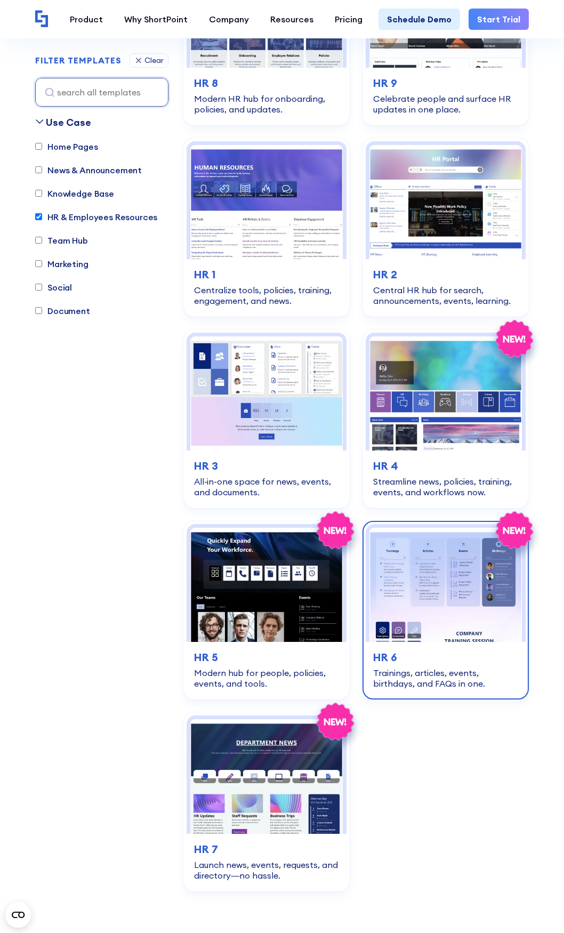
click at [421, 657] on h3 "HR 6" at bounding box center [445, 658] width 145 height 16
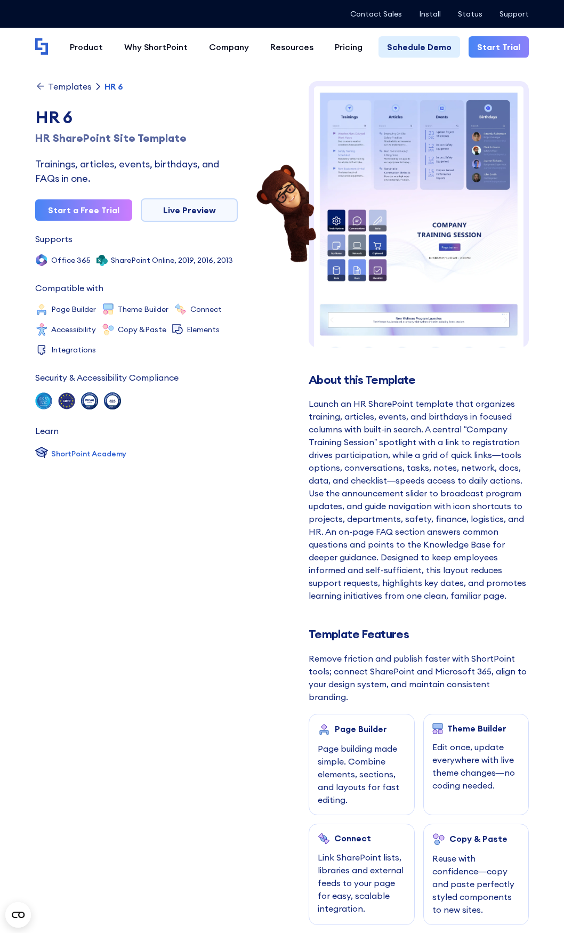
click at [437, 252] on img at bounding box center [419, 284] width 220 height 406
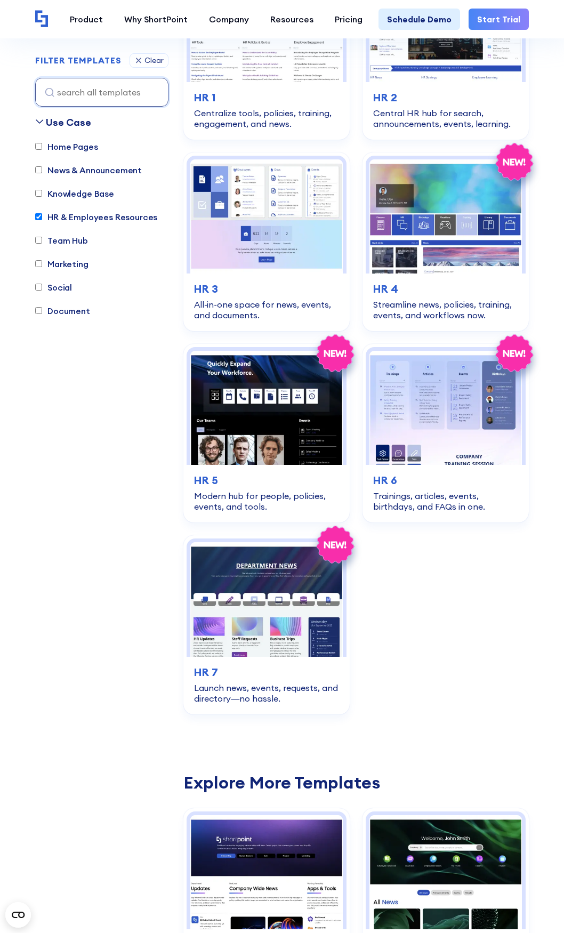
scroll to position [635, 0]
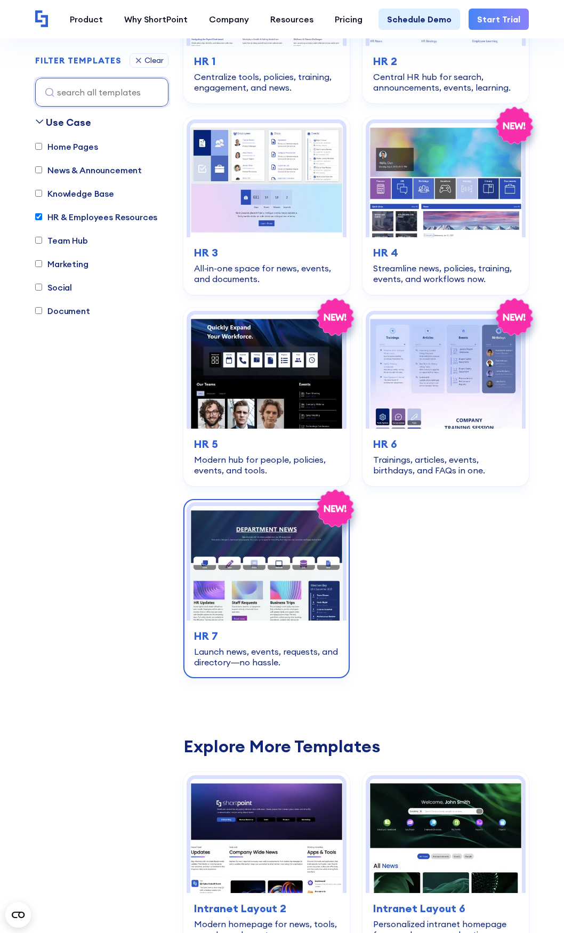
click at [246, 649] on div "Launch news, events, requests, and directory—no hassle." at bounding box center [266, 656] width 145 height 21
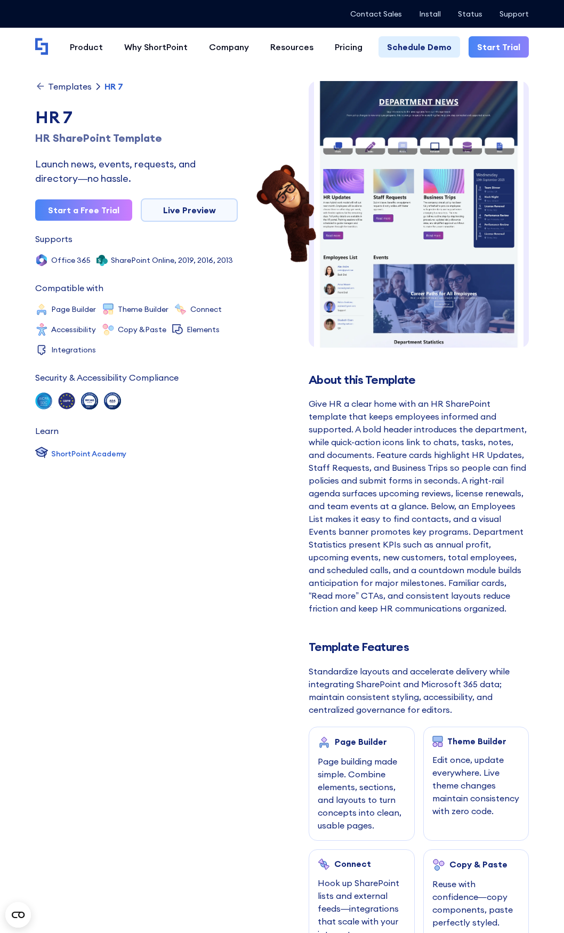
scroll to position [16, 0]
click at [421, 208] on img at bounding box center [419, 254] width 220 height 378
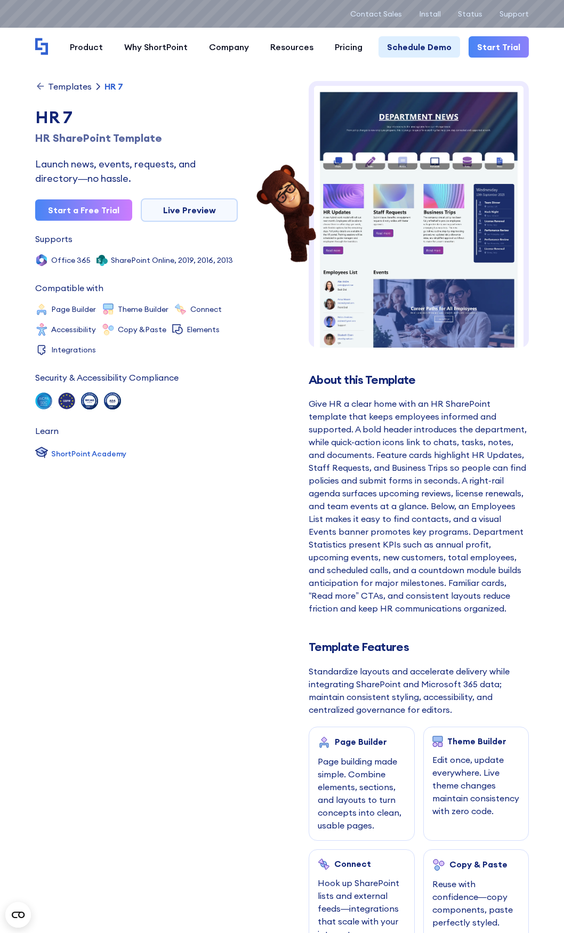
scroll to position [0, 0]
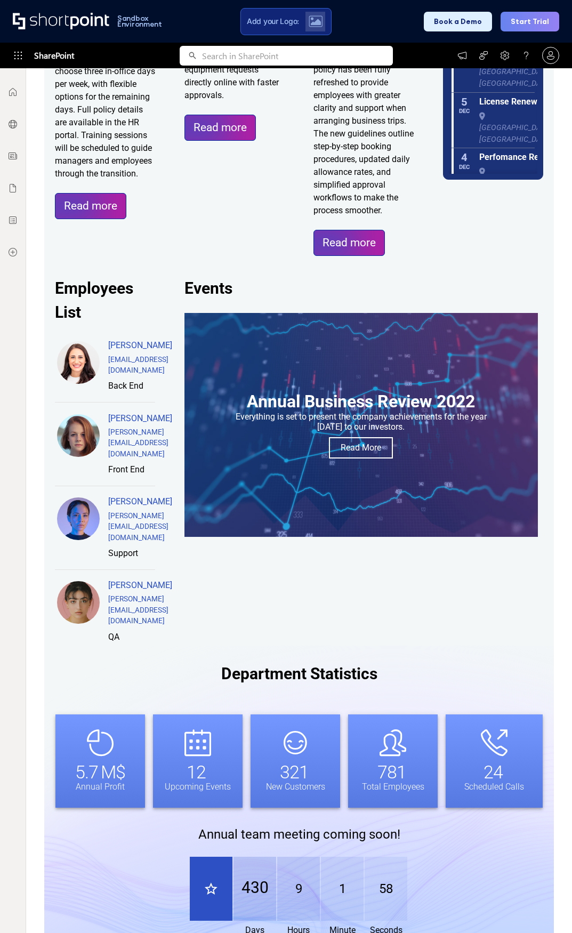
scroll to position [718, 0]
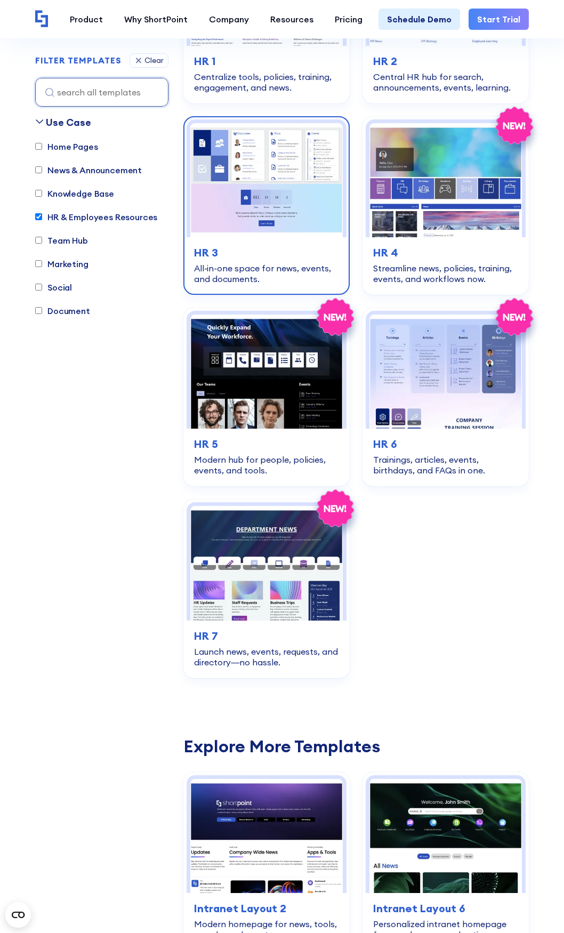
click at [314, 247] on h3 "HR 3" at bounding box center [266, 253] width 145 height 16
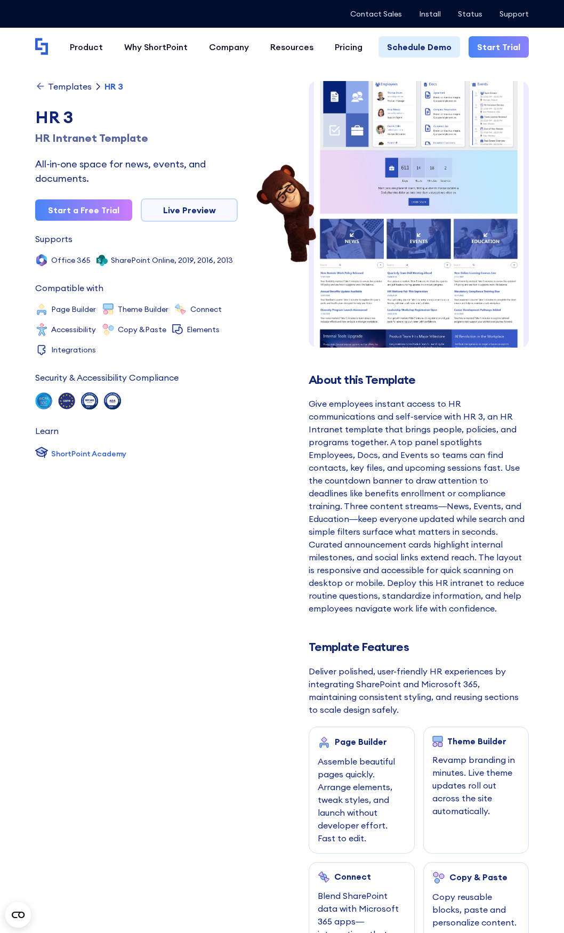
scroll to position [8, 0]
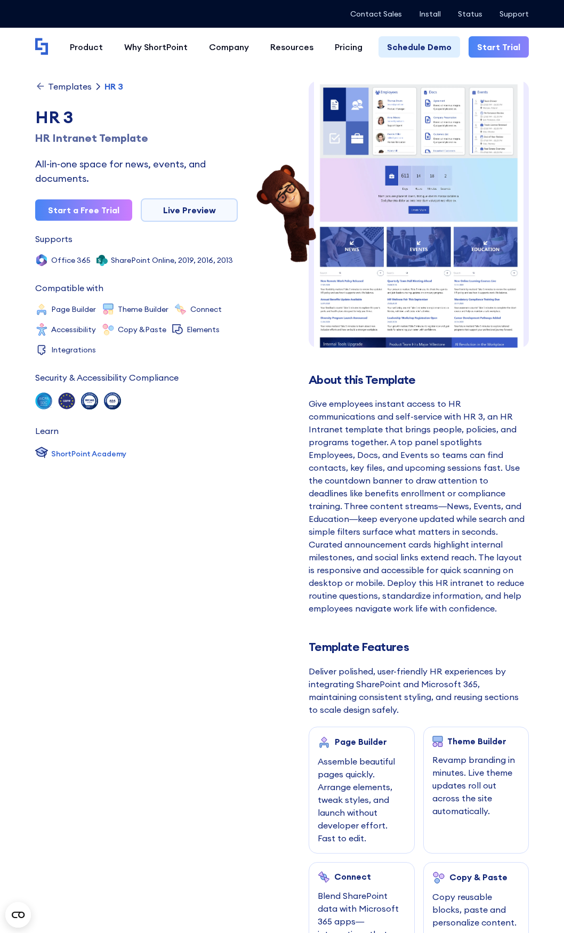
click at [374, 302] on img at bounding box center [419, 236] width 220 height 327
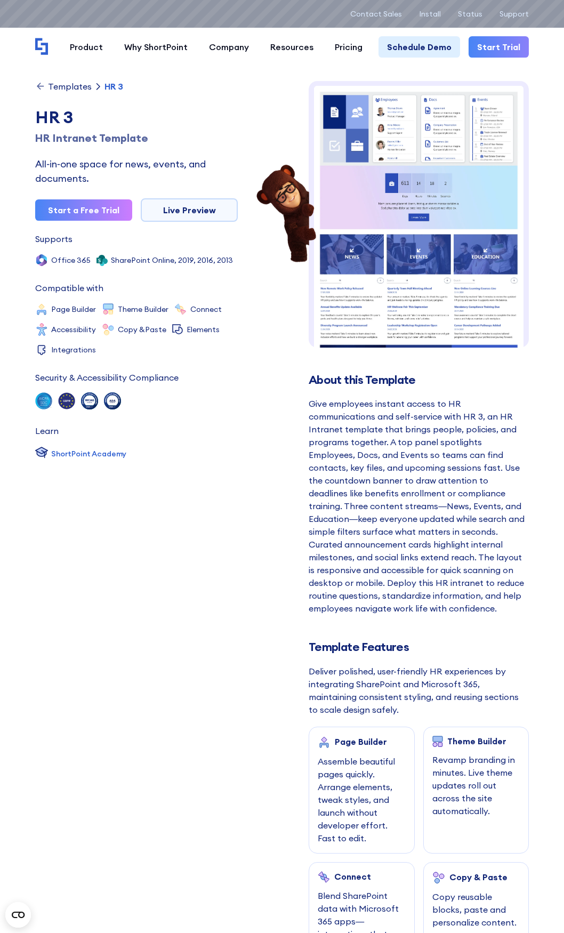
scroll to position [0, 0]
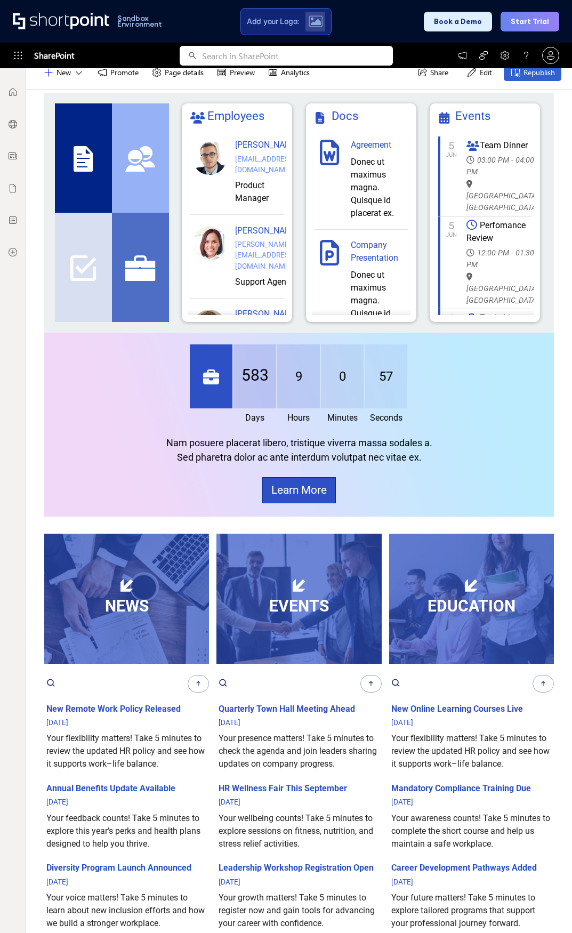
scroll to position [69, 0]
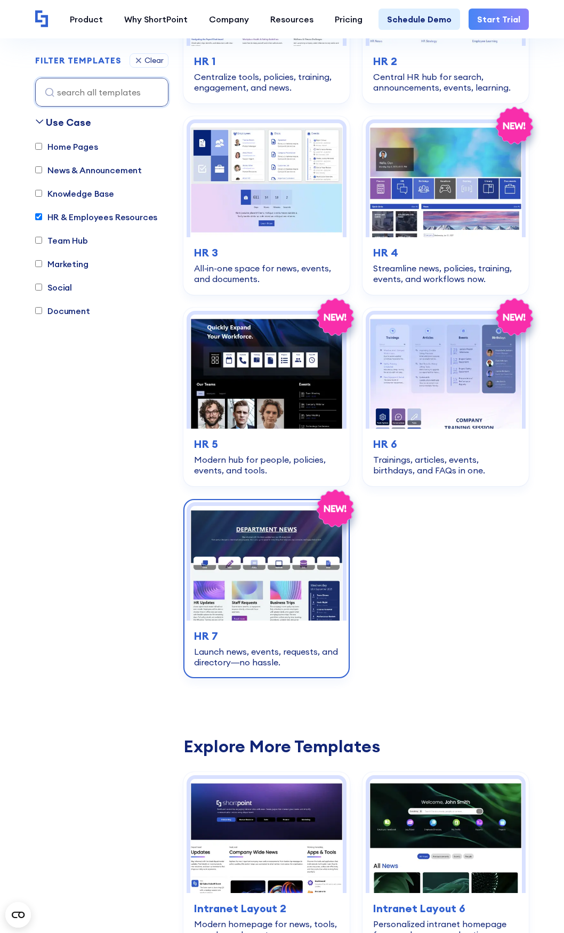
click at [272, 662] on div "Launch news, events, requests, and directory—no hassle." at bounding box center [266, 656] width 145 height 21
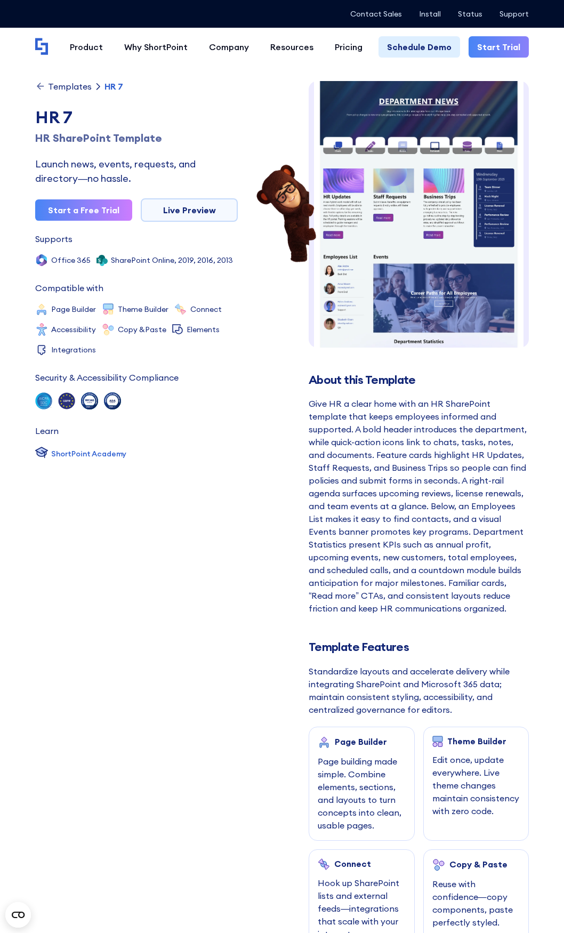
click at [395, 260] on img at bounding box center [419, 254] width 220 height 378
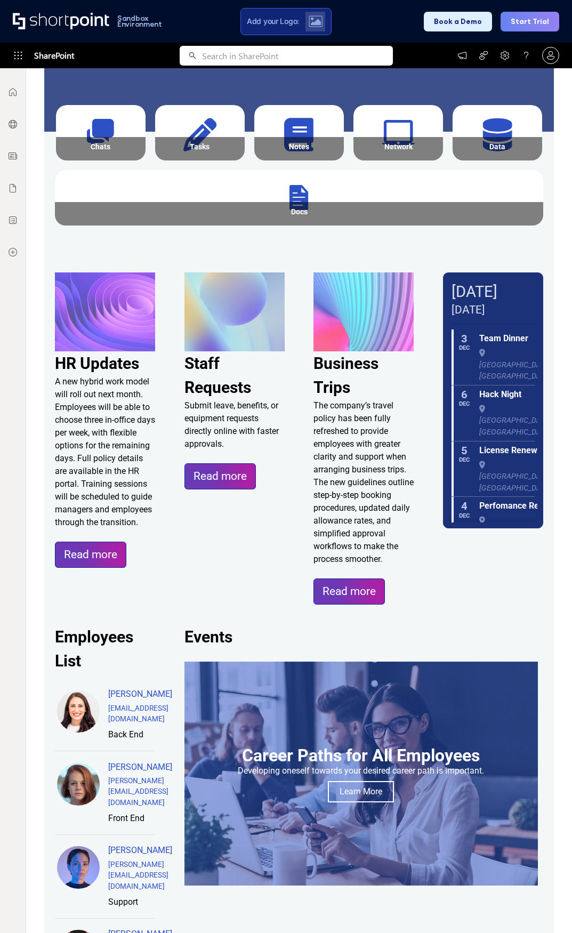
scroll to position [373, 0]
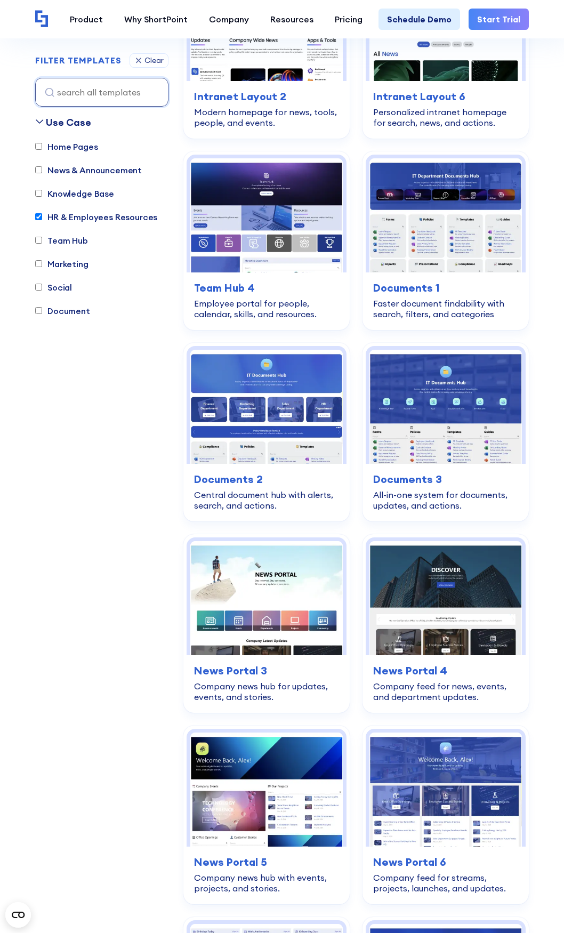
scroll to position [1489, 0]
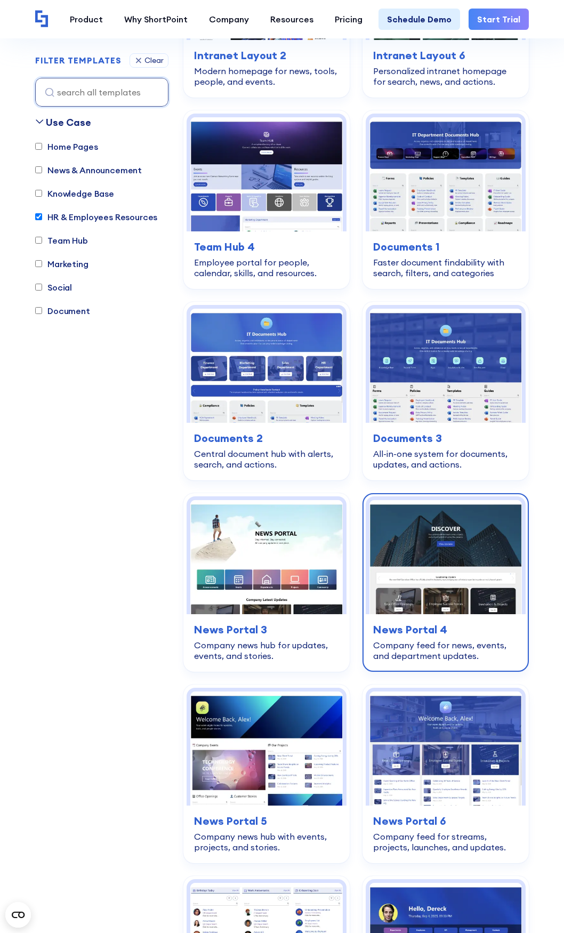
click at [415, 644] on div "Company feed for news, events, and department updates." at bounding box center [445, 650] width 145 height 21
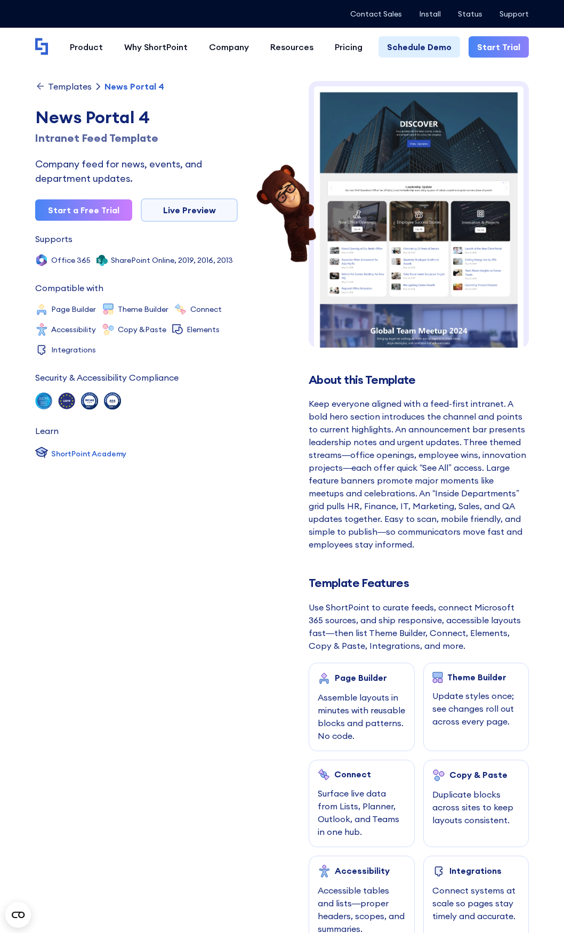
click at [459, 281] on img at bounding box center [419, 370] width 220 height 578
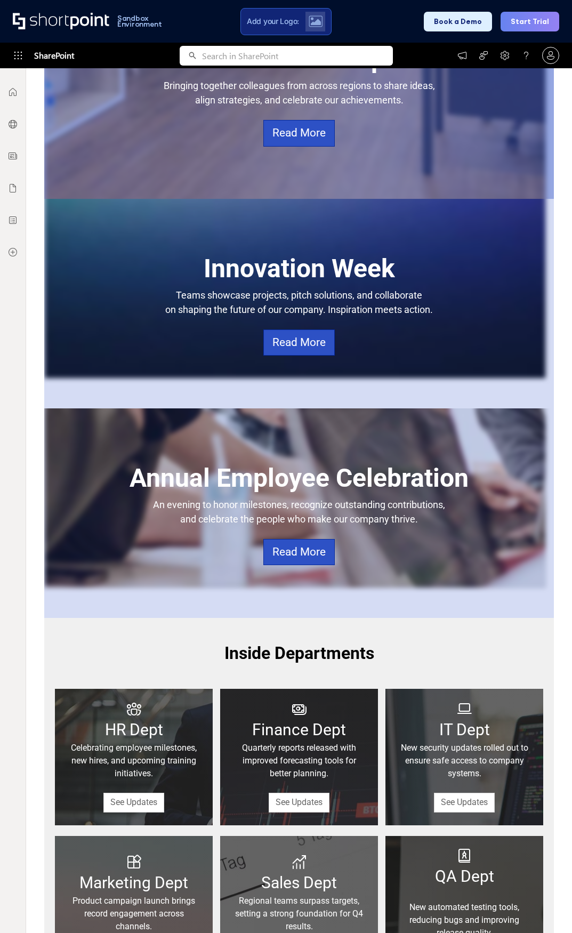
scroll to position [958, 0]
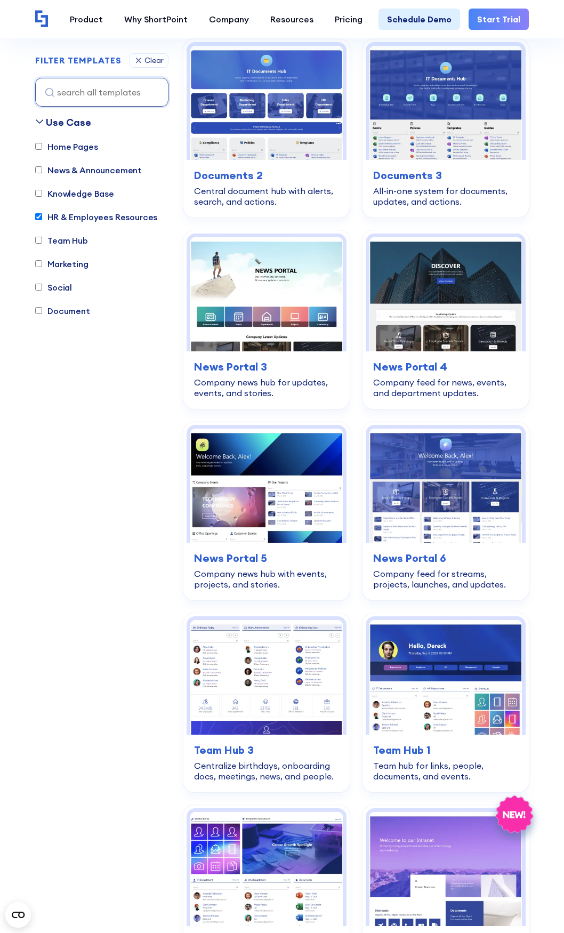
scroll to position [1755, 0]
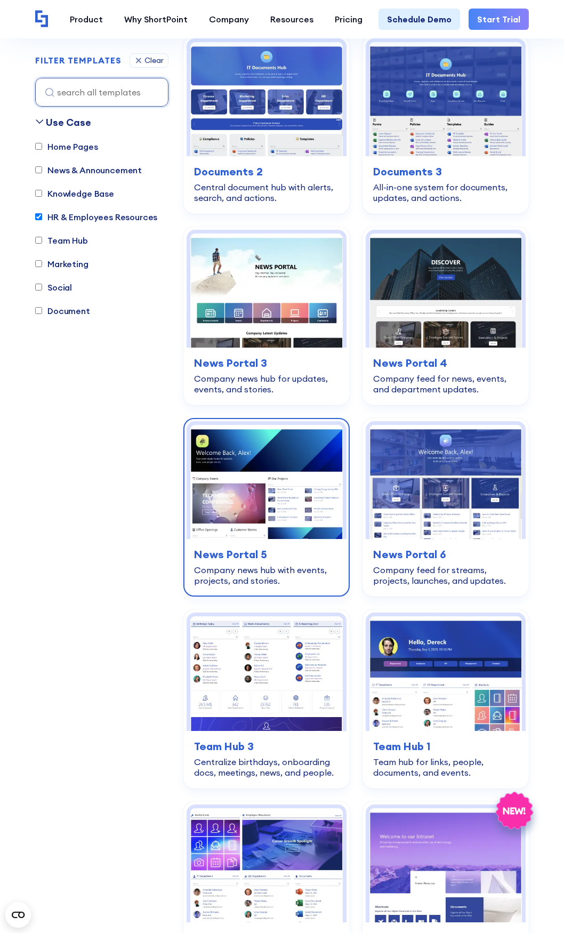
click at [255, 565] on div "Company news hub with events, projects, and stories." at bounding box center [266, 575] width 145 height 21
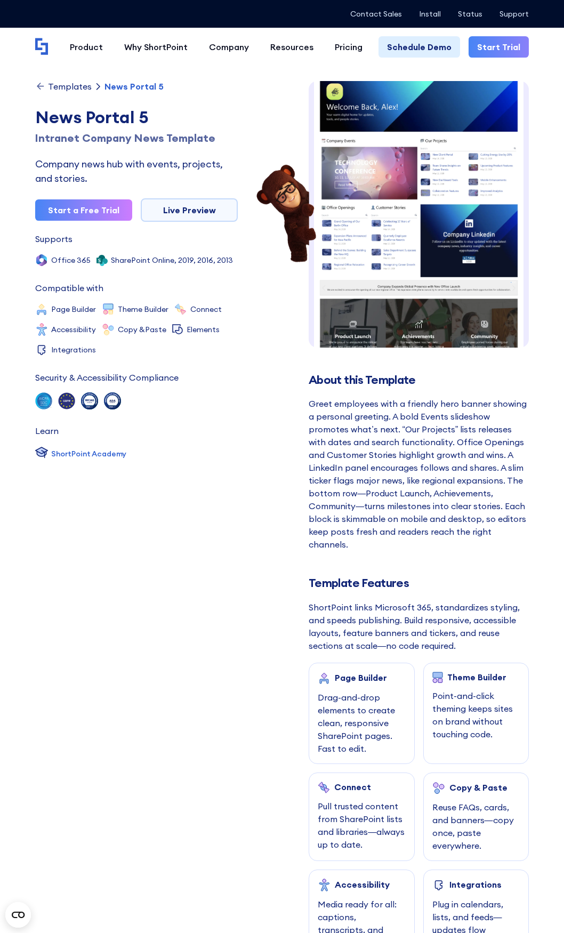
scroll to position [8, 0]
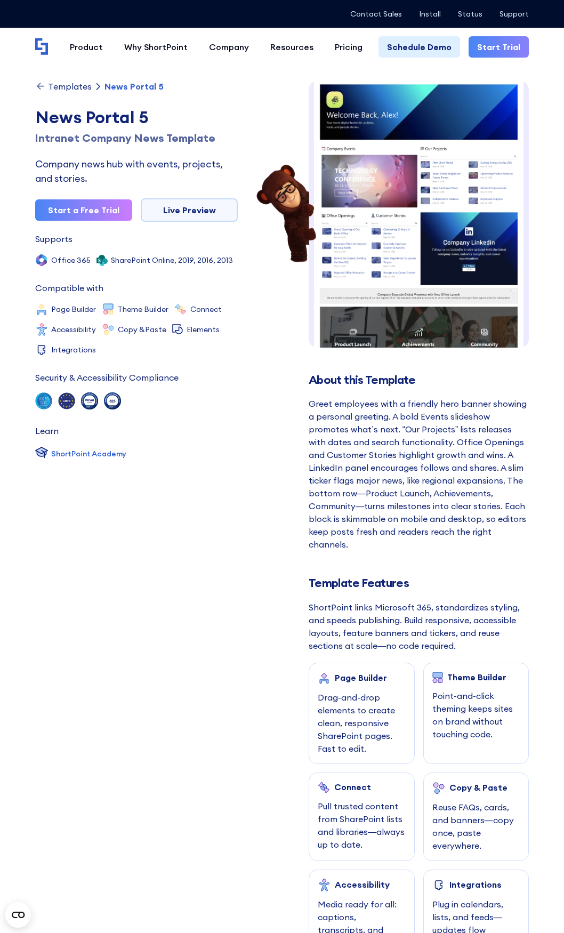
click at [396, 256] on img at bounding box center [419, 235] width 220 height 325
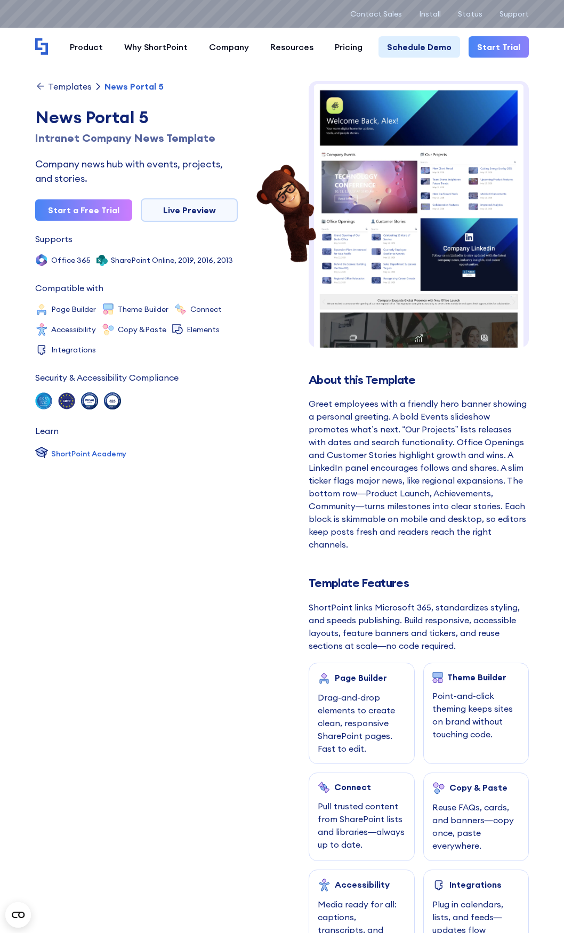
scroll to position [0, 0]
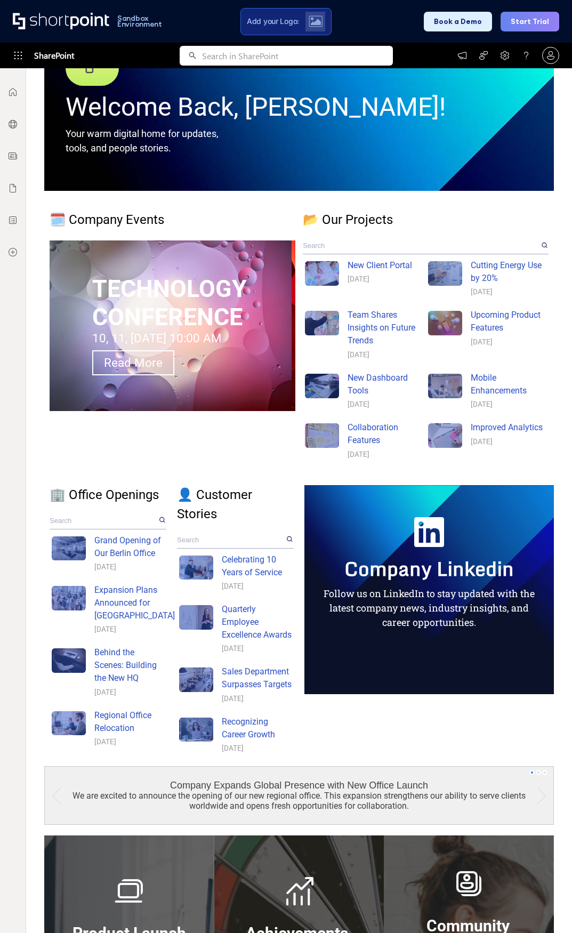
scroll to position [172, 0]
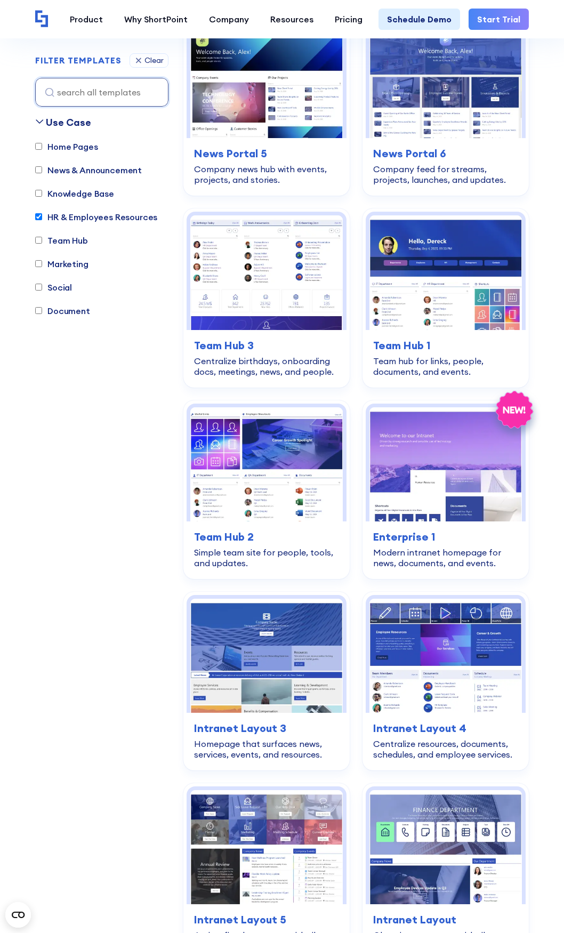
scroll to position [2182, 0]
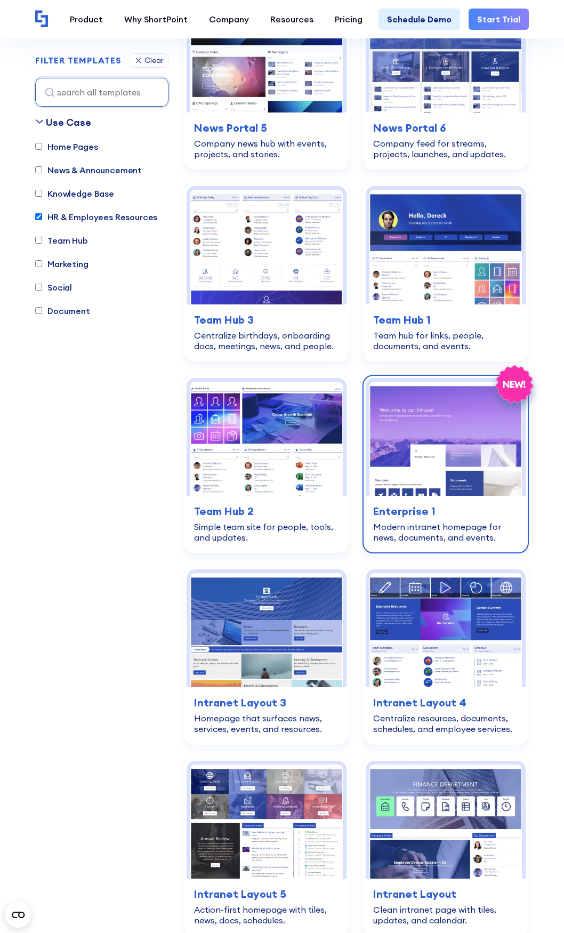
click at [439, 527] on div "Modern intranet homepage for news, documents, and events." at bounding box center [445, 532] width 145 height 21
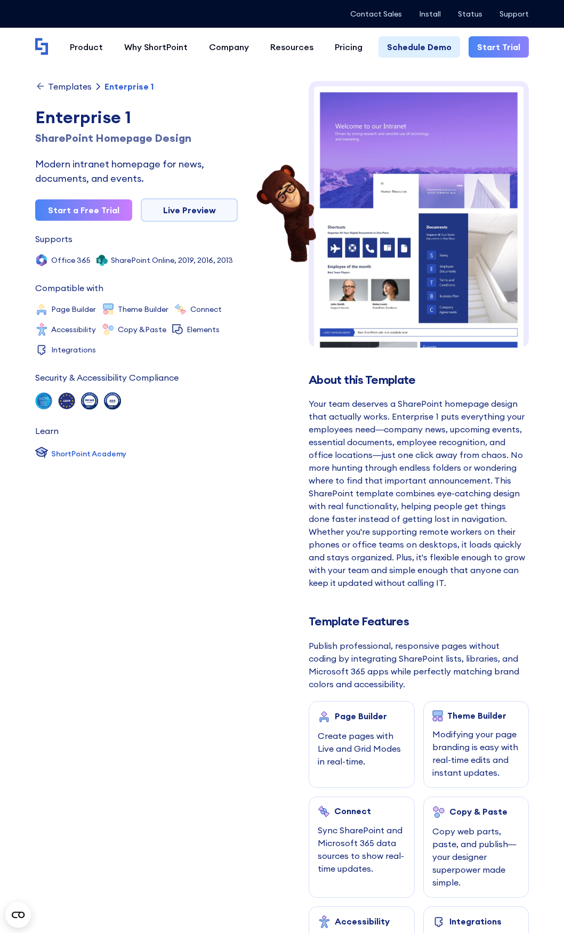
click at [375, 282] on img at bounding box center [419, 300] width 220 height 439
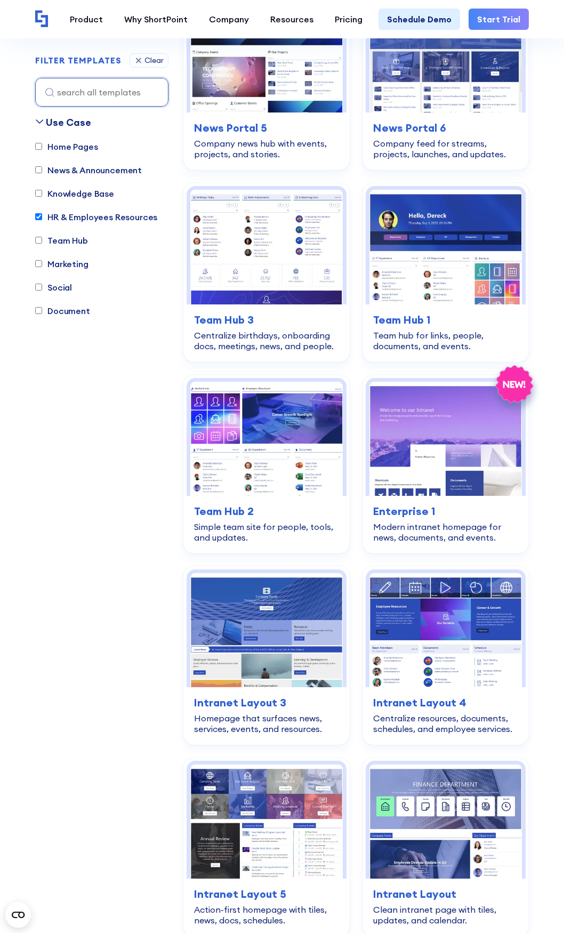
scroll to position [2235, 0]
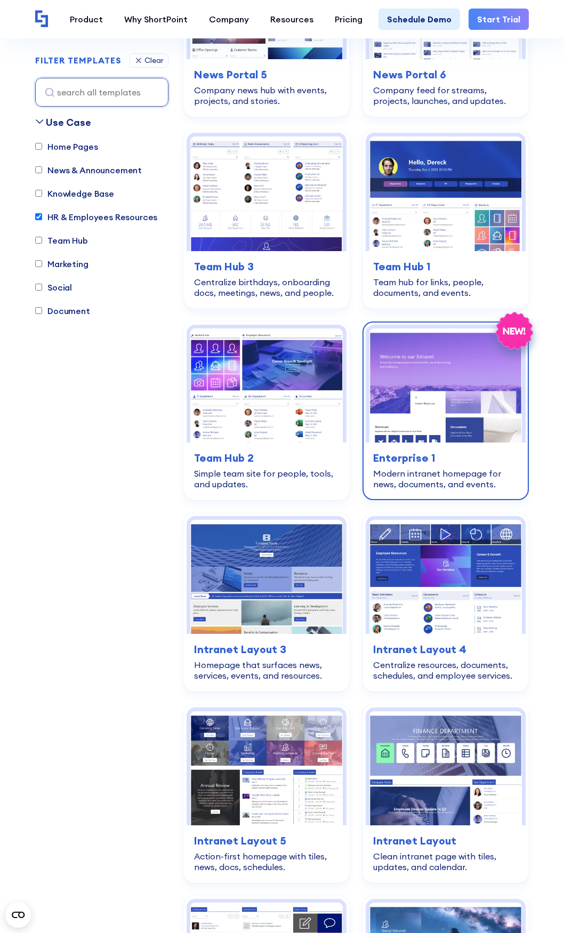
click at [423, 471] on div "Modern intranet homepage for news, documents, and events." at bounding box center [445, 478] width 145 height 21
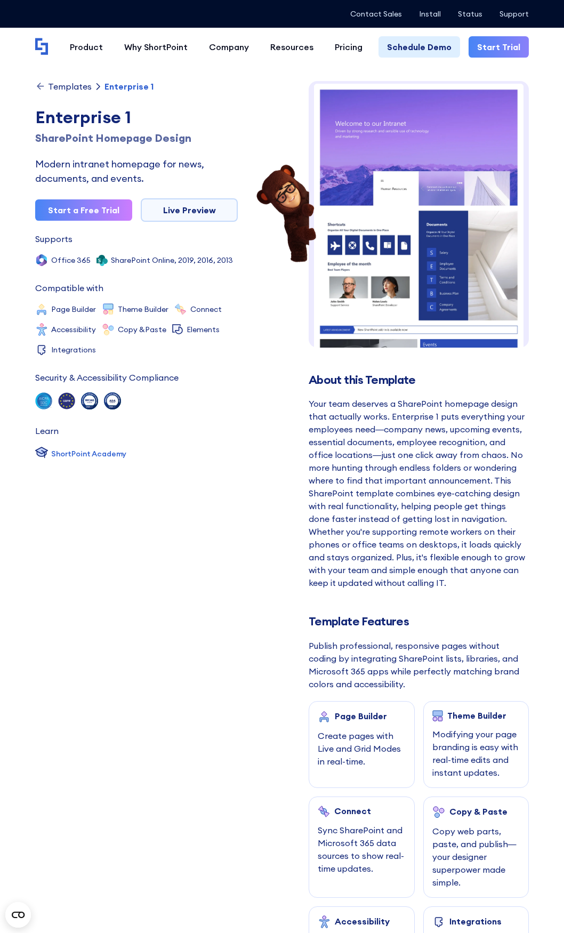
click at [389, 297] on img at bounding box center [419, 297] width 220 height 439
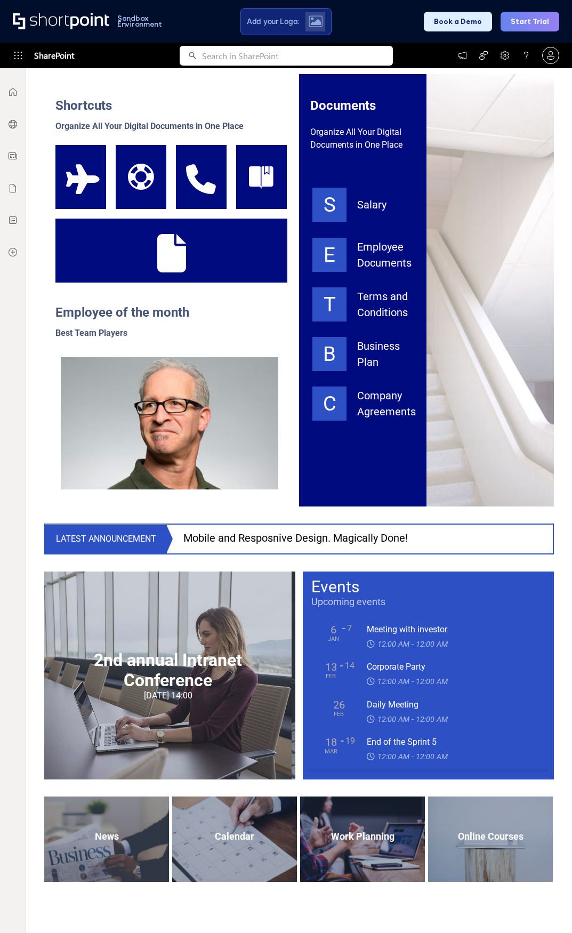
scroll to position [682, 0]
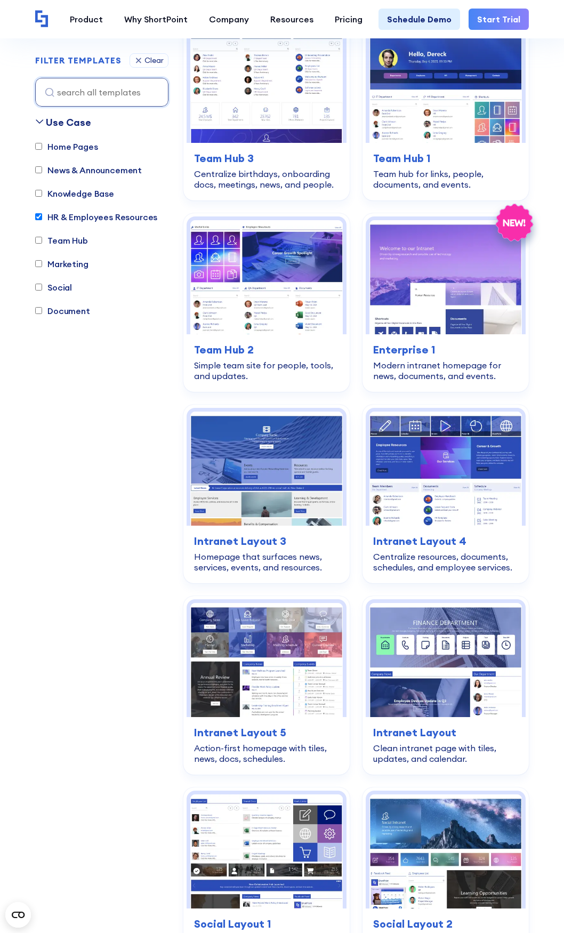
scroll to position [2395, 0]
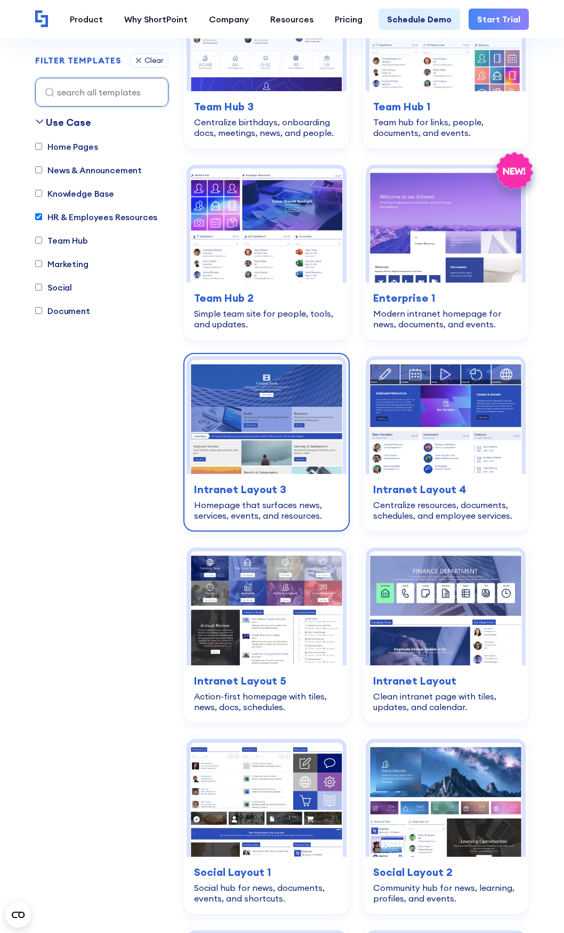
click at [265, 487] on h3 "Intranet Layout 3" at bounding box center [266, 490] width 145 height 16
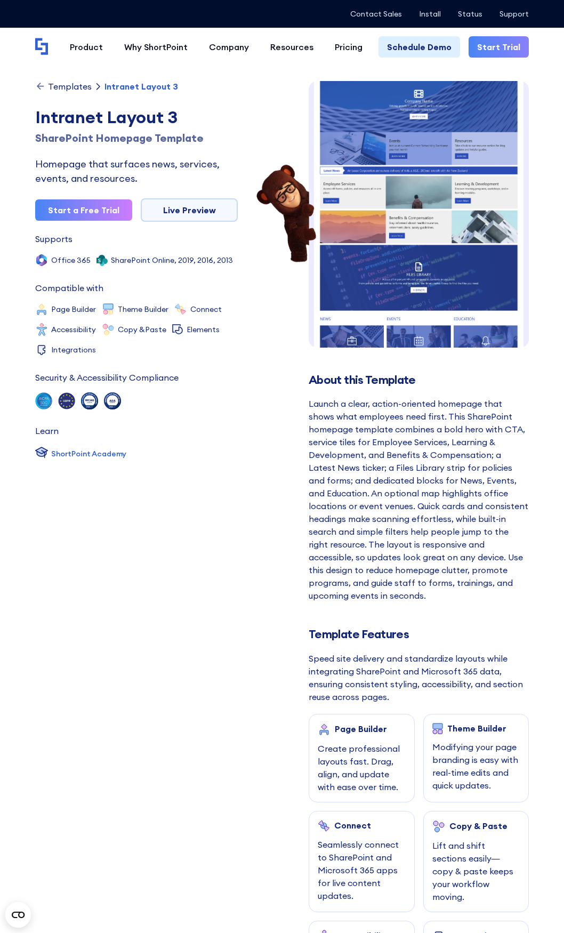
scroll to position [11, 0]
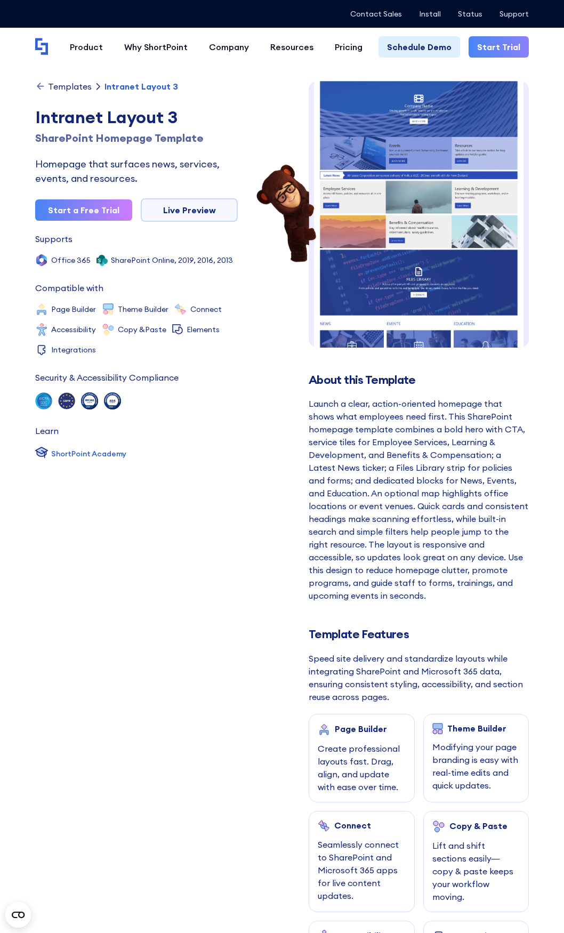
click at [460, 242] on img at bounding box center [419, 290] width 220 height 441
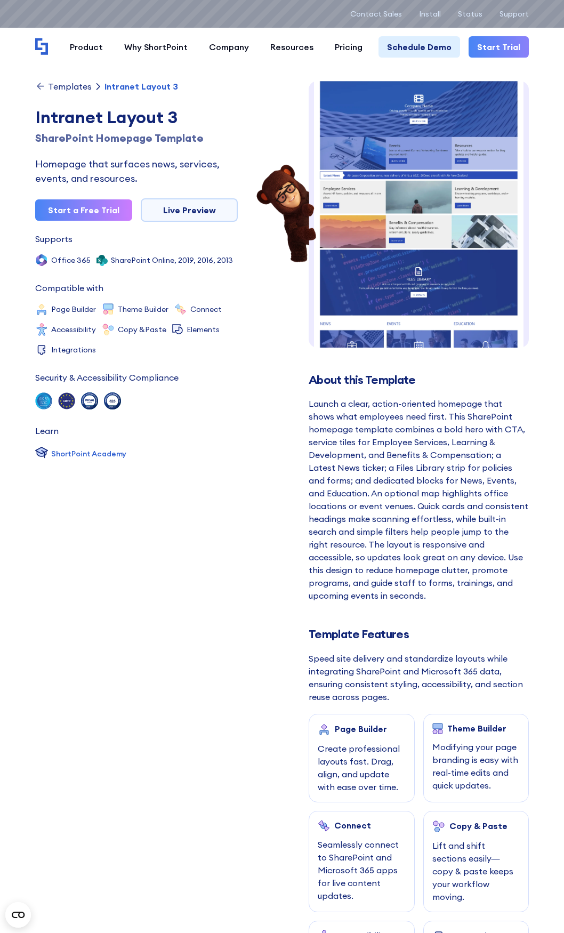
scroll to position [0, 0]
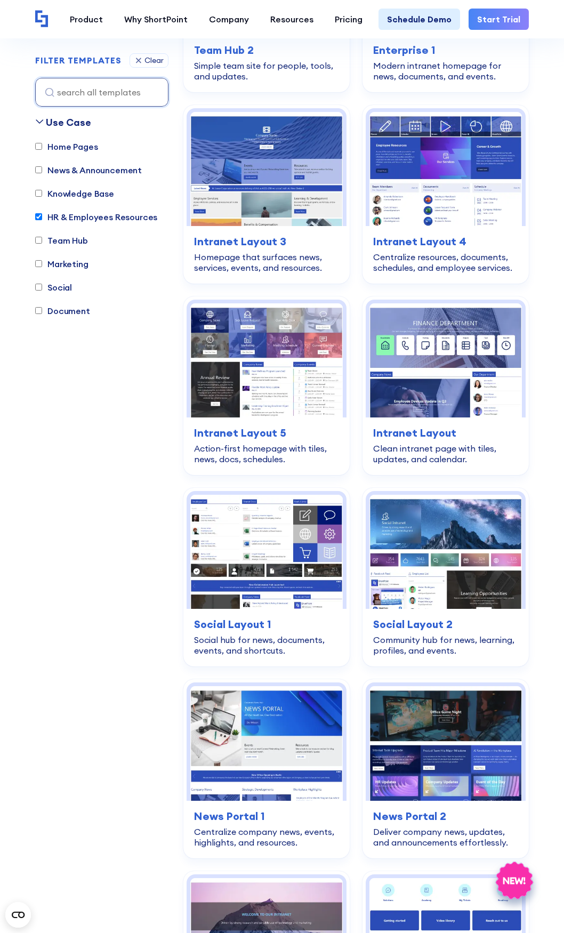
scroll to position [2662, 0]
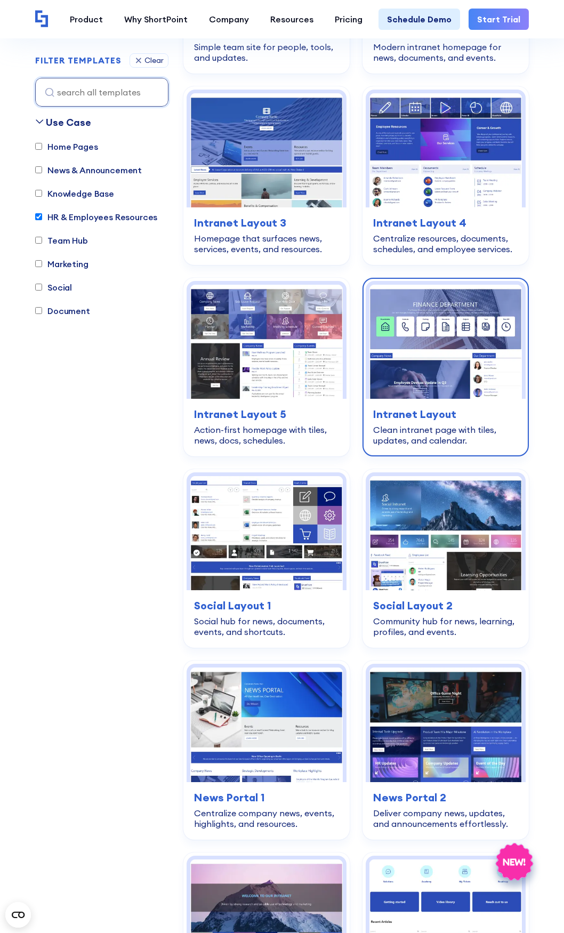
click at [423, 425] on div "Clean intranet page with tiles, updates, and calendar." at bounding box center [445, 435] width 145 height 21
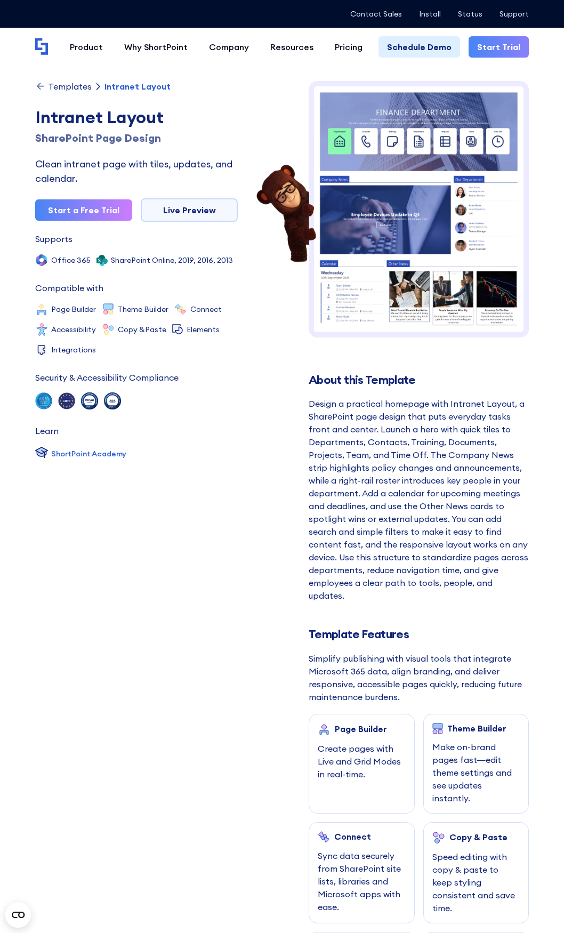
click at [466, 244] on img at bounding box center [419, 209] width 220 height 257
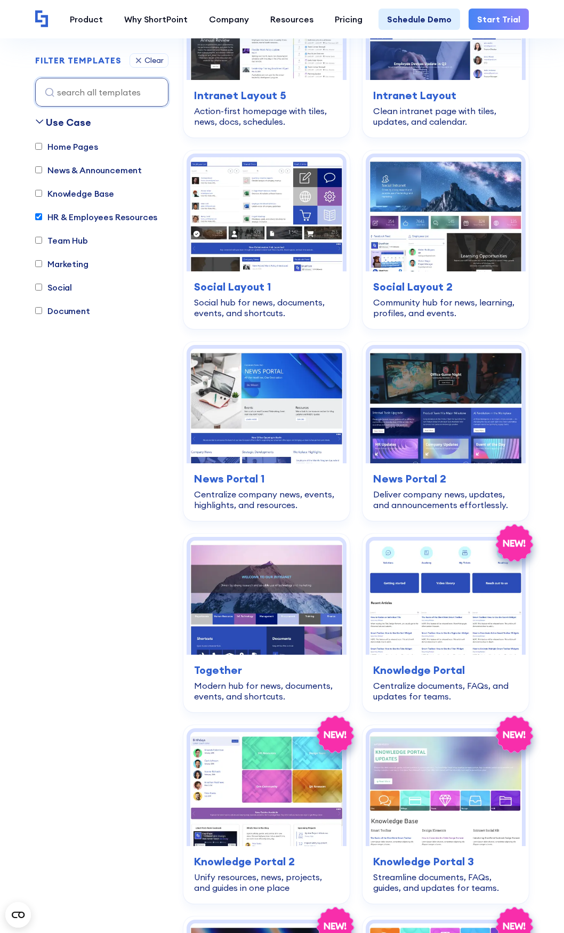
scroll to position [2982, 0]
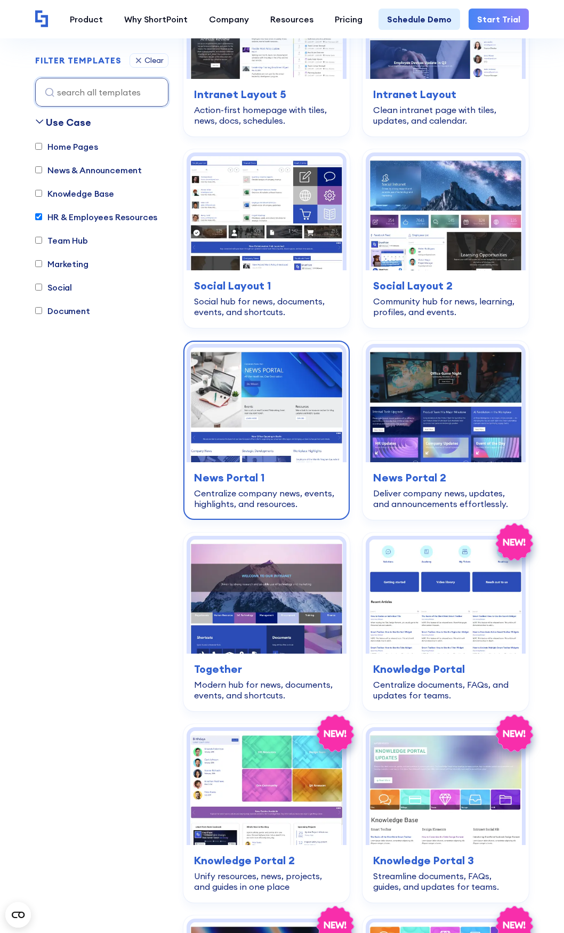
click at [246, 462] on div "news-announcements News Portal 1 Centralize company news, events, highlights, a…" at bounding box center [267, 489] width 160 height 54
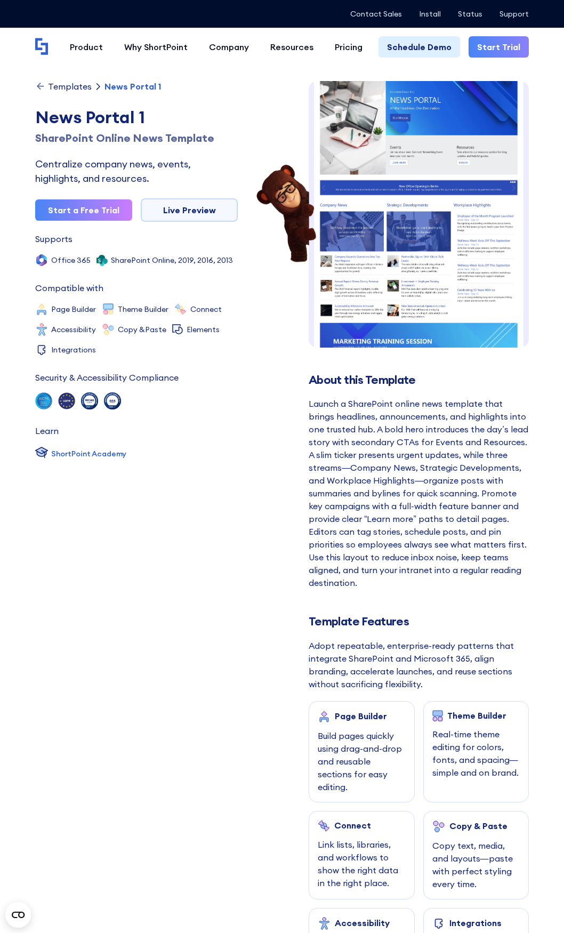
scroll to position [10, 0]
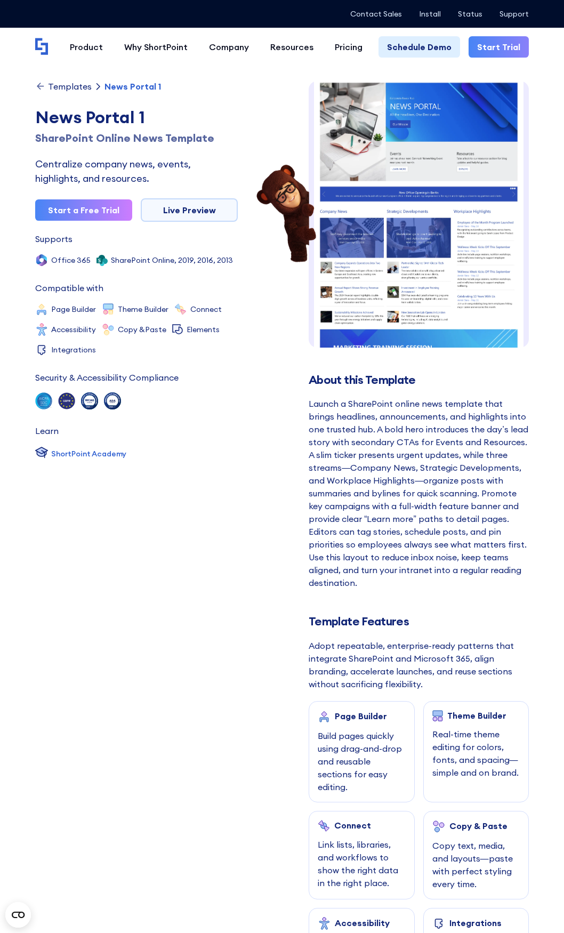
click at [365, 261] on img at bounding box center [419, 230] width 220 height 318
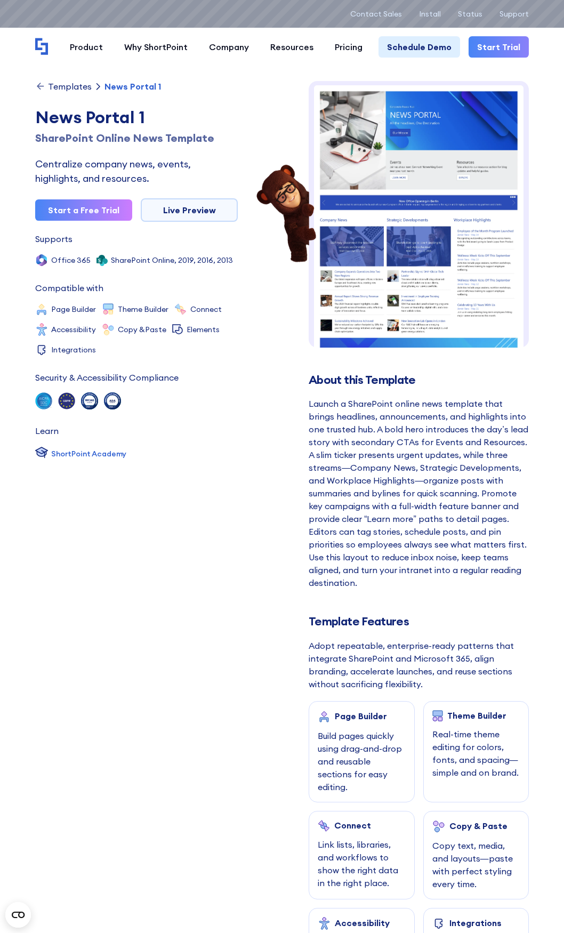
scroll to position [0, 0]
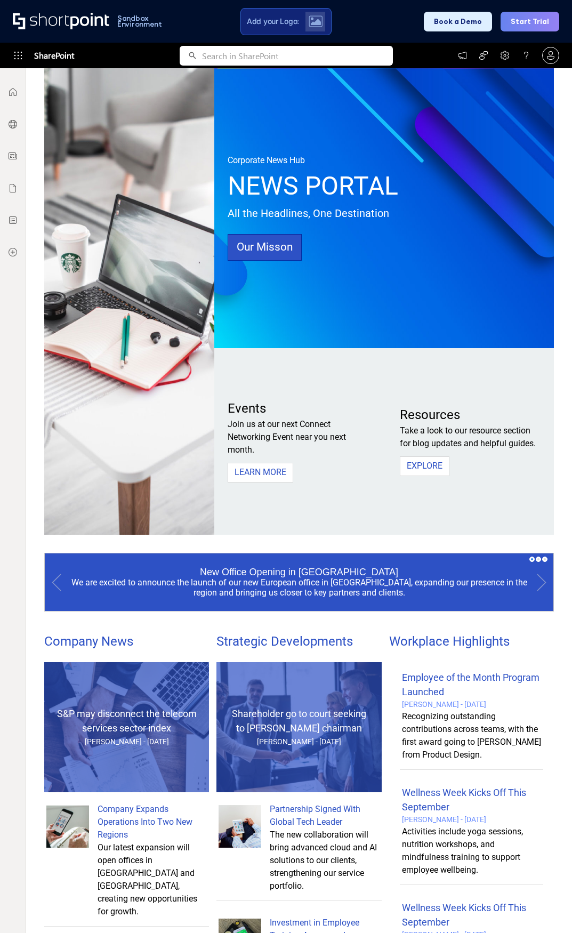
scroll to position [149, 0]
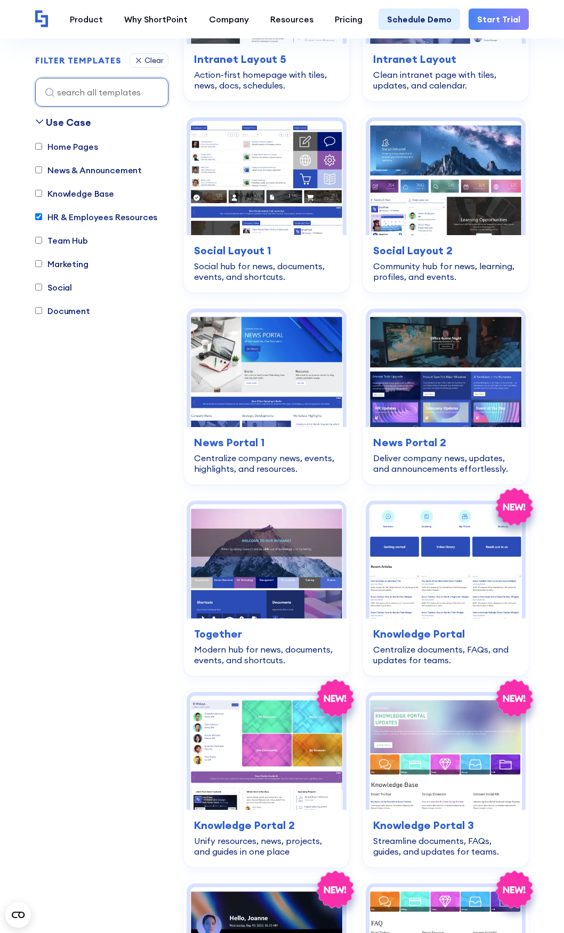
scroll to position [3035, 0]
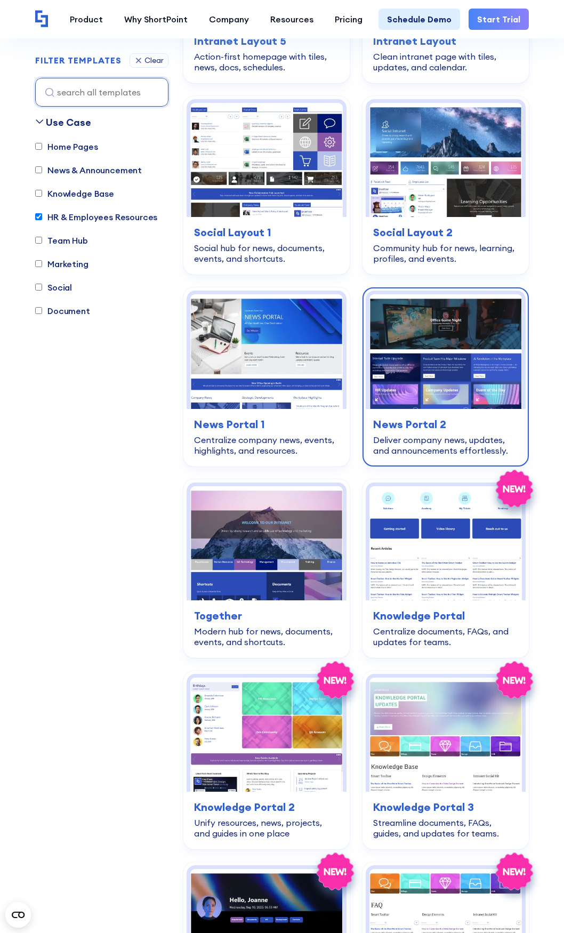
click at [426, 398] on img at bounding box center [446, 351] width 153 height 114
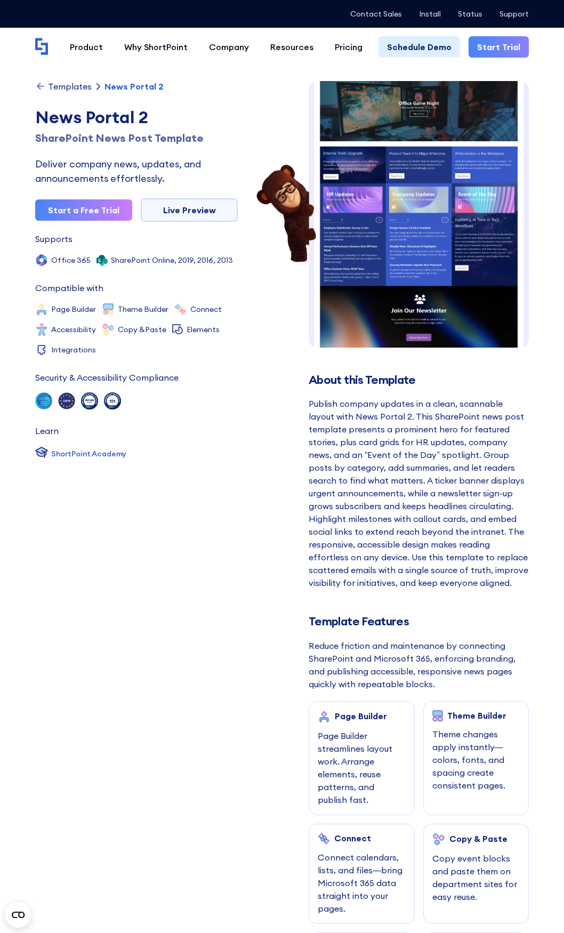
scroll to position [11, 0]
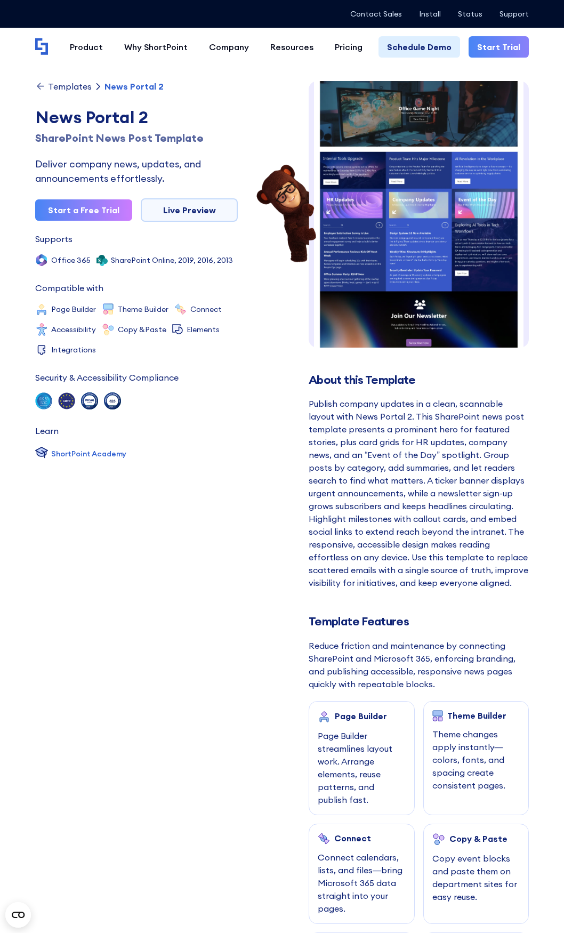
click at [359, 299] on img at bounding box center [419, 259] width 220 height 378
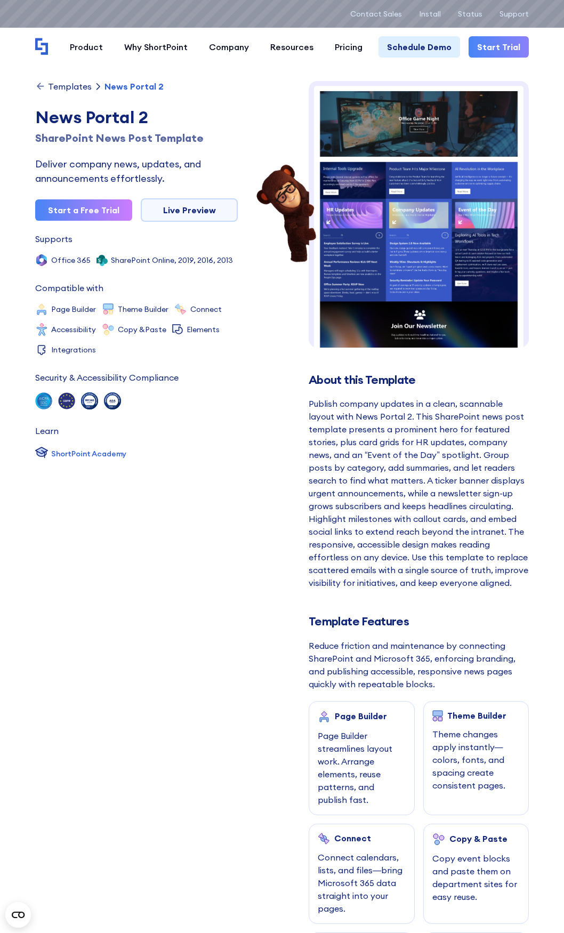
scroll to position [0, 0]
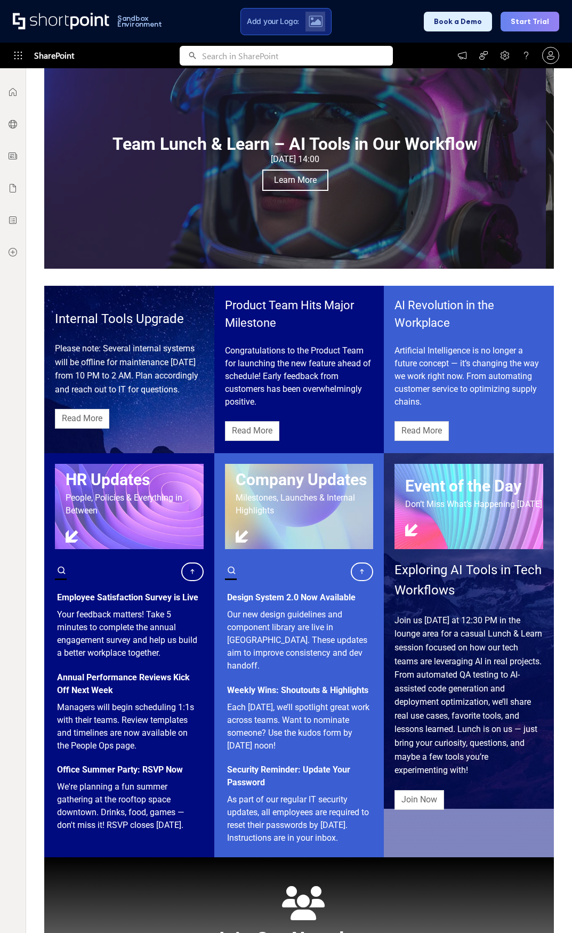
scroll to position [117, 0]
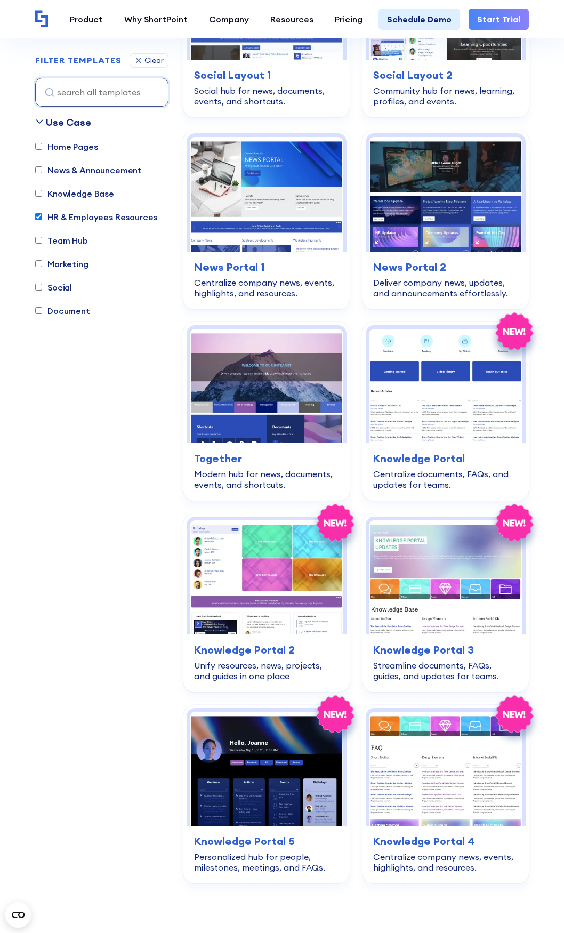
scroll to position [3195, 0]
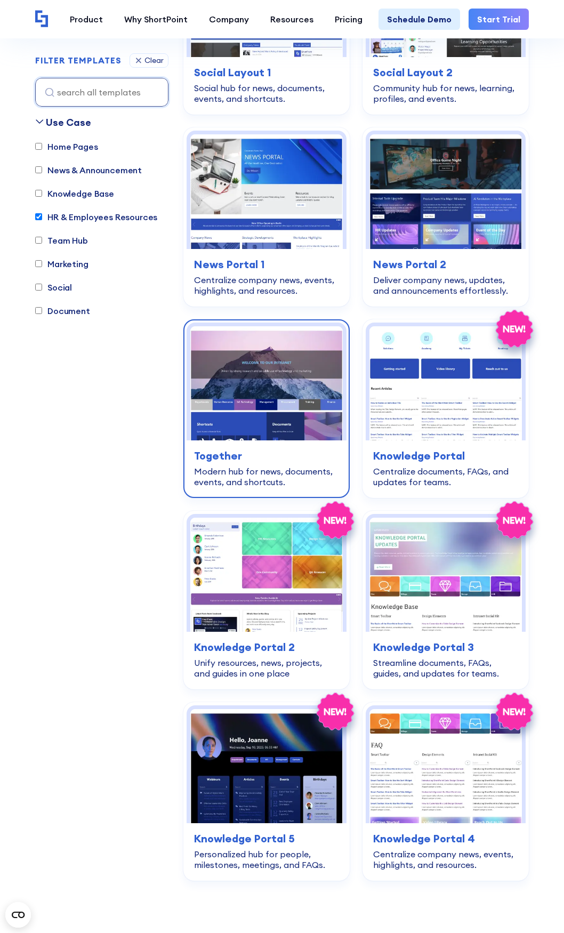
click at [260, 466] on div "Modern hub for news, documents, events, and shortcuts." at bounding box center [266, 476] width 145 height 21
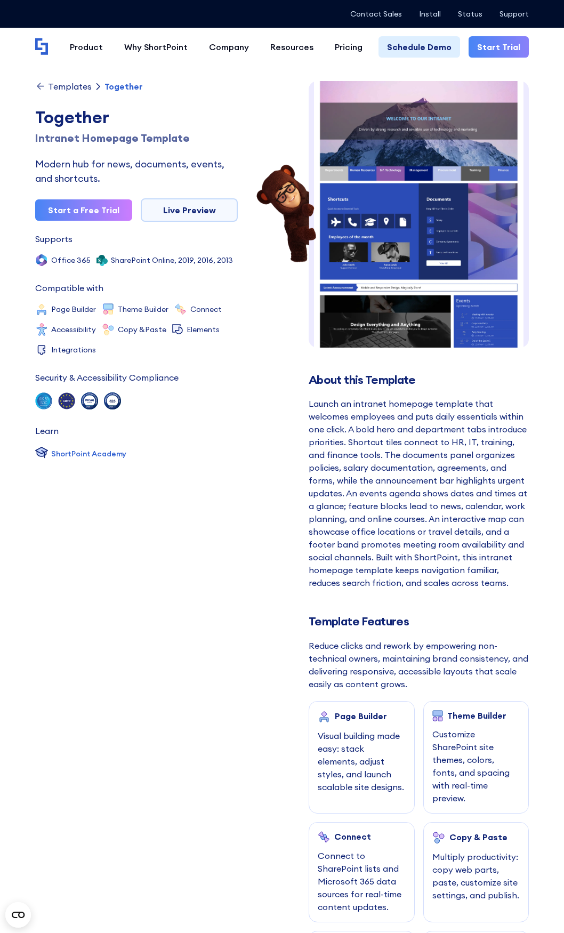
scroll to position [16, 0]
click at [399, 273] on img at bounding box center [419, 296] width 220 height 462
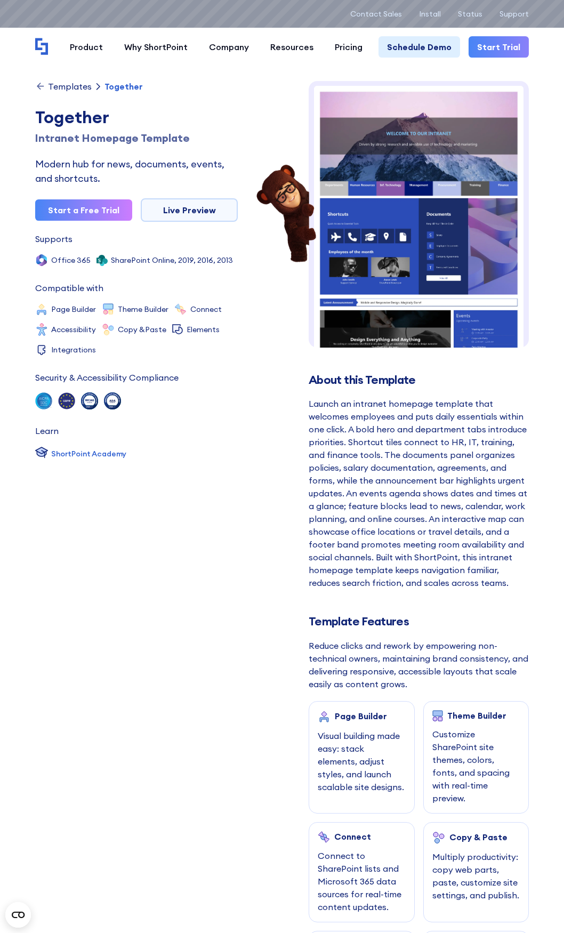
scroll to position [0, 0]
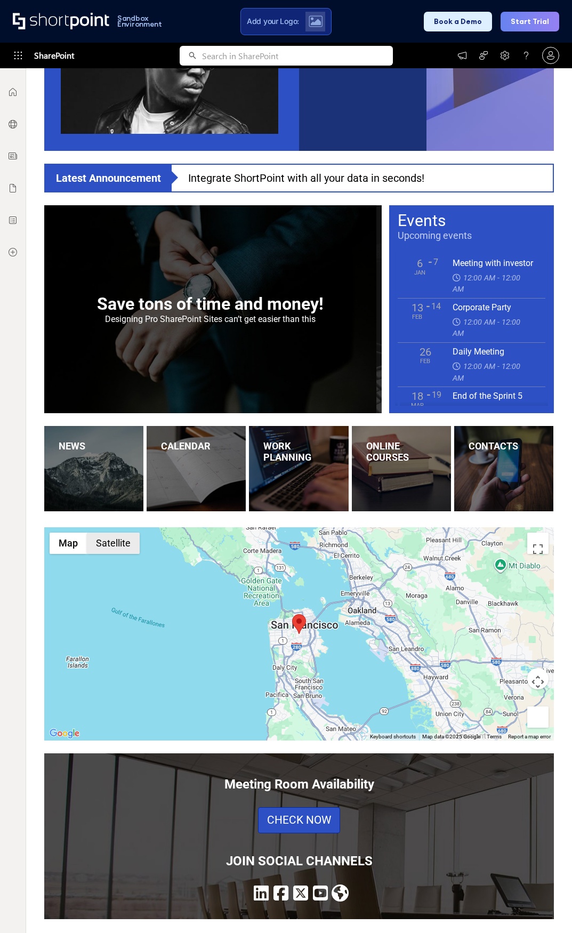
scroll to position [822, 0]
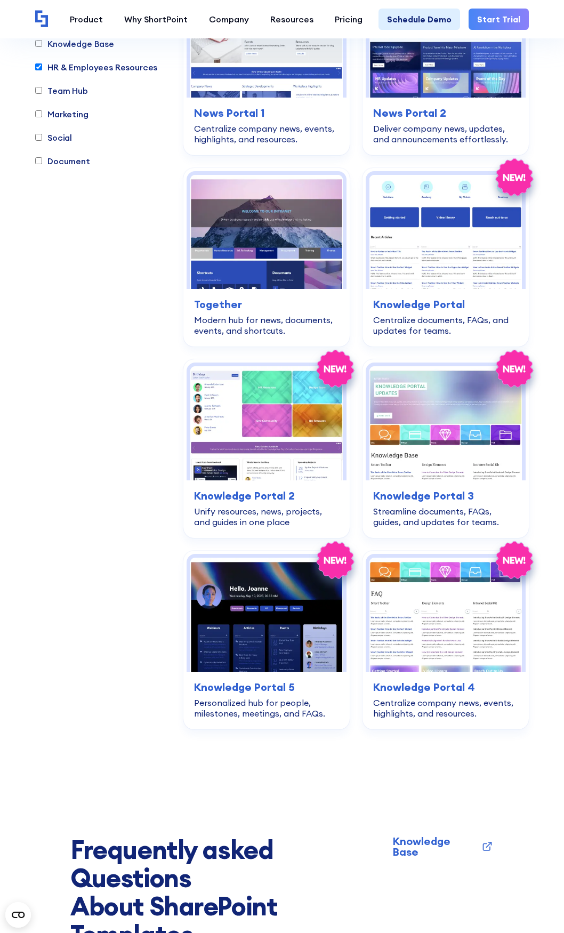
scroll to position [3409, 0]
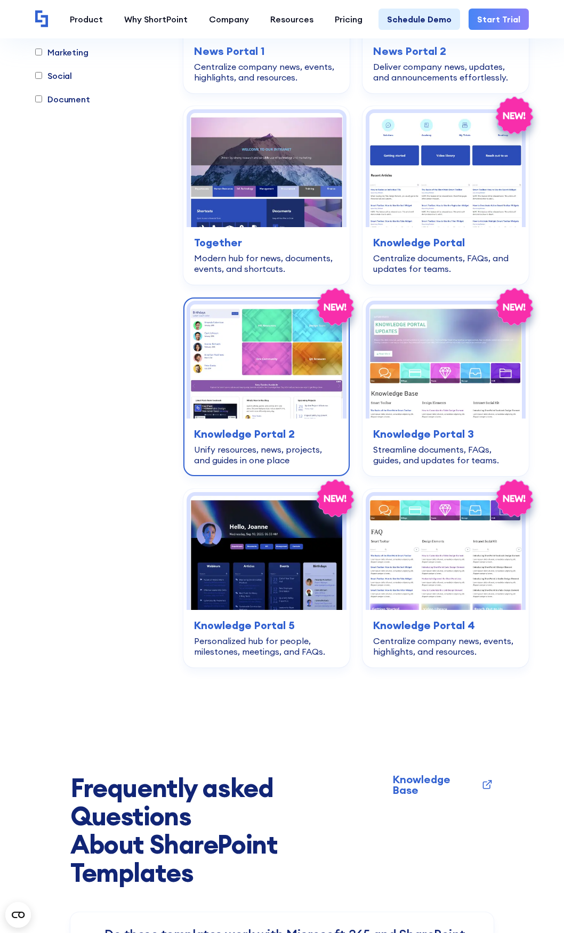
click at [236, 446] on div "Unify resources, news, projects, and guides in one place" at bounding box center [266, 454] width 145 height 21
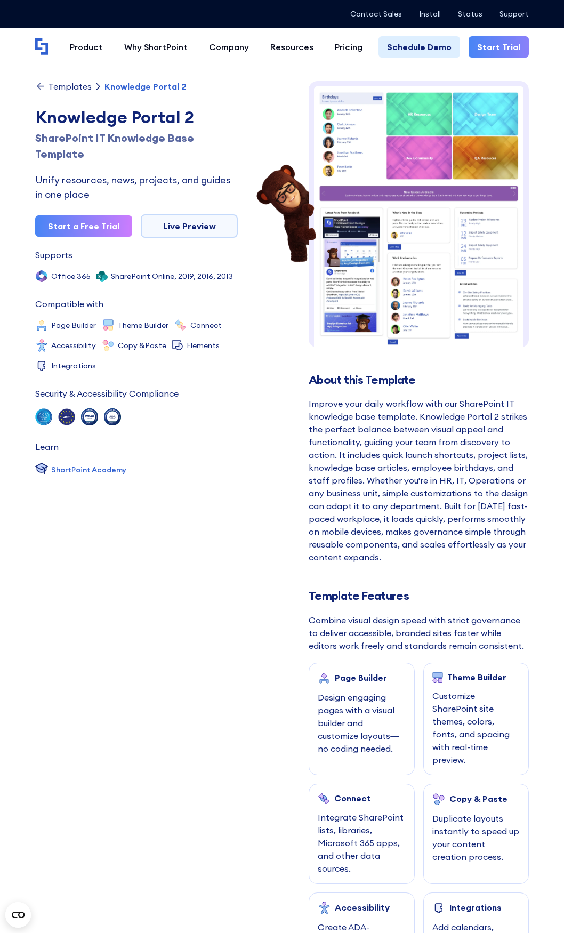
click at [376, 287] on img at bounding box center [419, 218] width 220 height 275
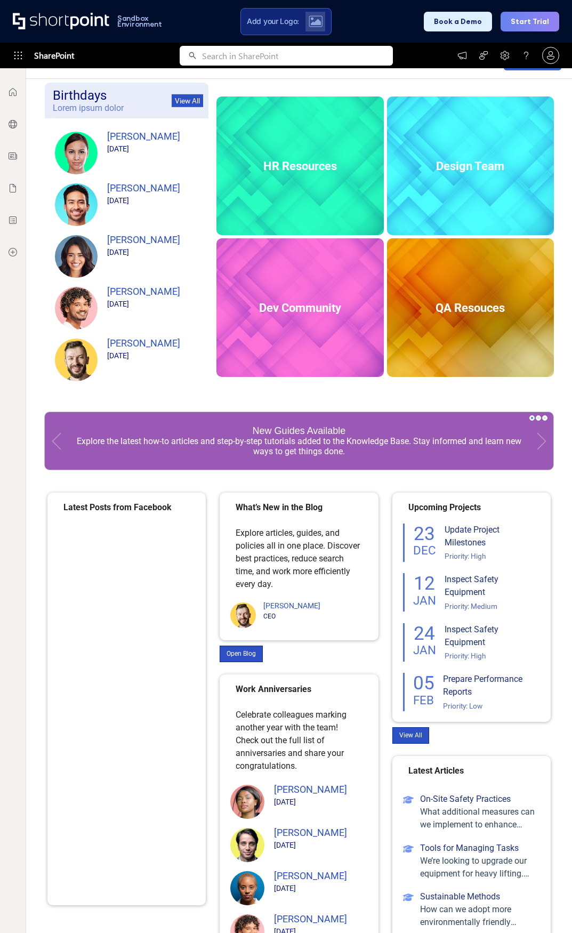
scroll to position [230, 0]
